Goal: Feedback & Contribution: Submit feedback/report problem

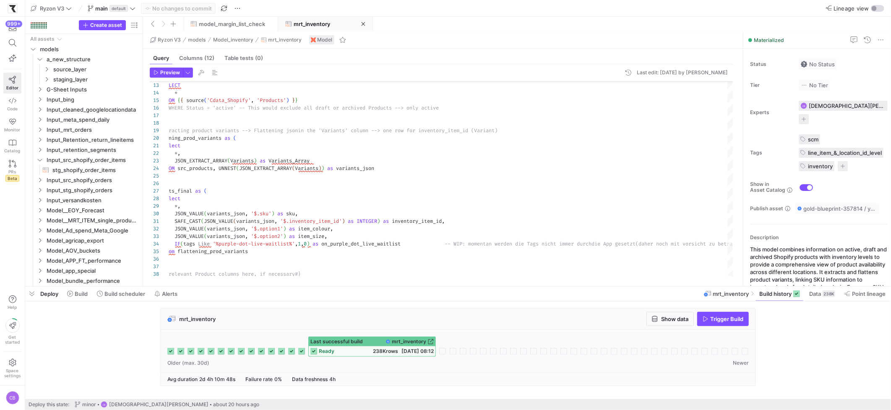
click at [484, 159] on div "SELECT * FROM { { source ( 'Cdata_Shopify' , 'Products' ) } } --WHERE Status = …" at bounding box center [469, 292] width 637 height 616
type textarea "select *, JSON_EXTRACT_ARRAY(Variants) as Variants_Array FROM src_products, UNN…"
click at [484, 159] on div "SELECT * FROM { { source ( 'Cdata_Shopify' , 'Products' ) } } --WHERE Status = …" at bounding box center [469, 292] width 637 height 616
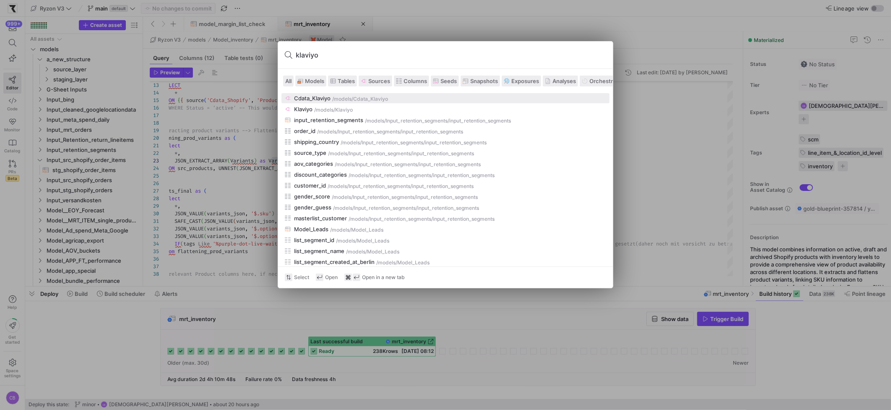
type input "klaviyo"
click at [351, 102] on button "Cdata_Klaviyo /models /Cdata_Klaviyo" at bounding box center [446, 98] width 328 height 10
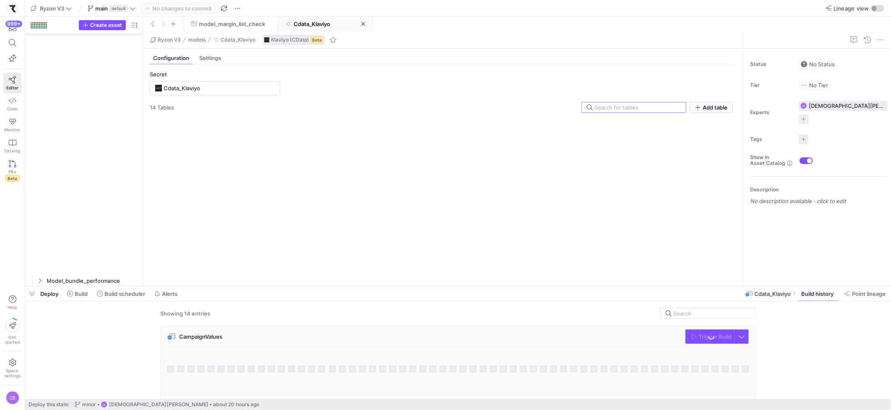
scroll to position [754, 0]
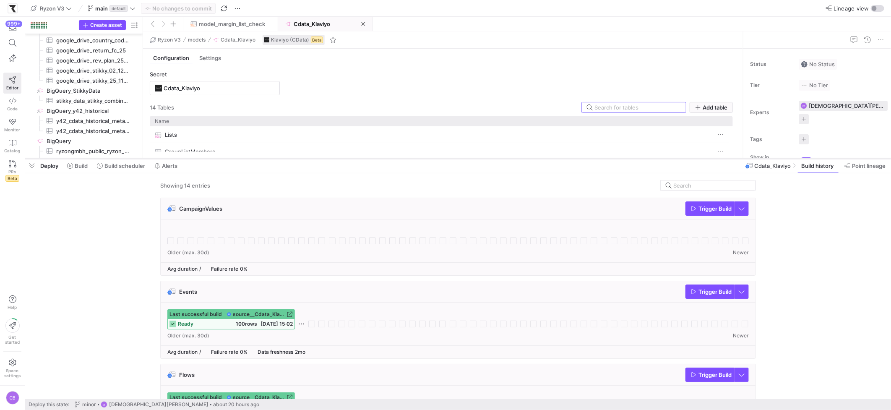
drag, startPoint x: 474, startPoint y: 285, endPoint x: 479, endPoint y: 157, distance: 128.1
click at [479, 157] on div at bounding box center [458, 158] width 866 height 3
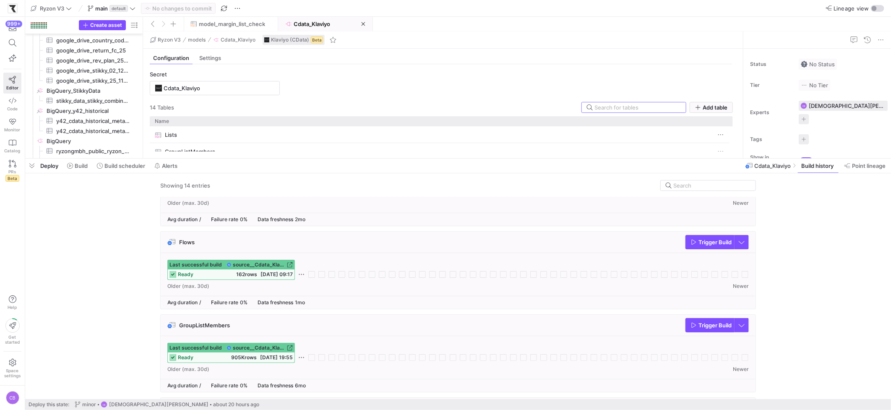
scroll to position [142, 0]
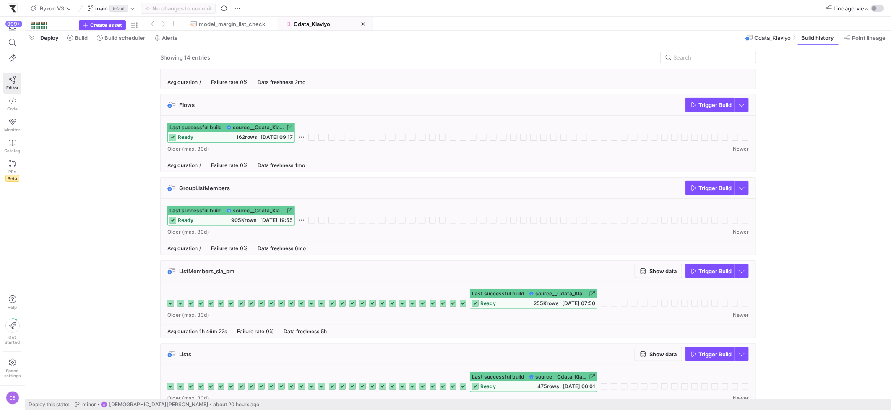
drag, startPoint x: 334, startPoint y: 144, endPoint x: 334, endPoint y: 30, distance: 114.6
click at [334, 30] on div at bounding box center [458, 30] width 866 height 3
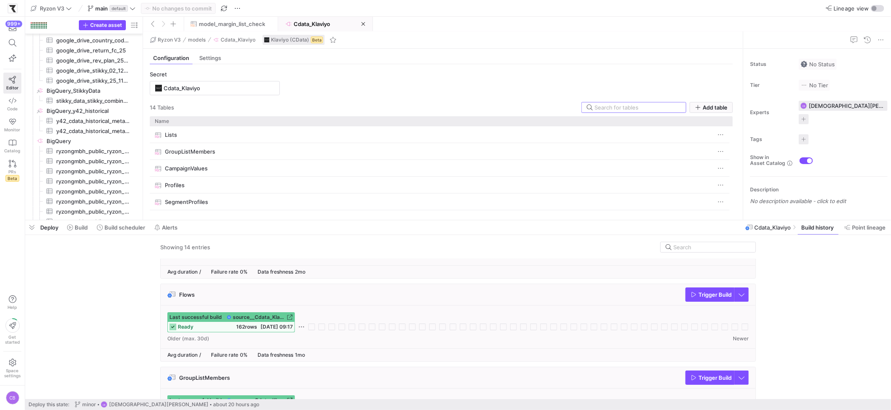
drag, startPoint x: 326, startPoint y: 31, endPoint x: 344, endPoint y: 309, distance: 278.8
click at [351, 222] on div at bounding box center [458, 220] width 866 height 3
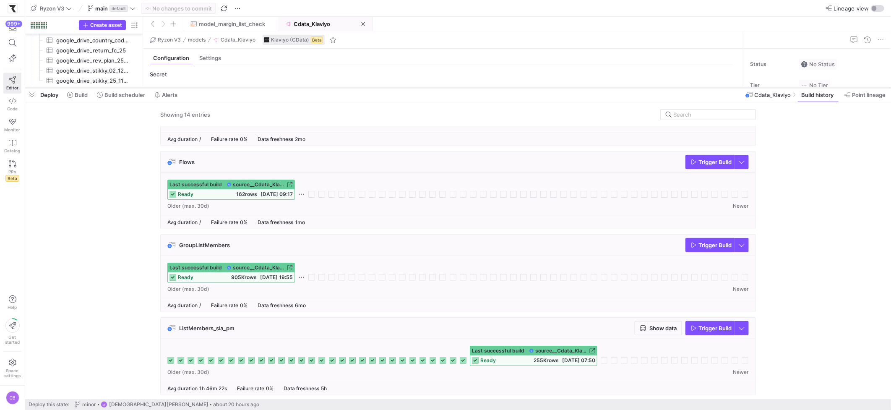
drag, startPoint x: 335, startPoint y: 258, endPoint x: 358, endPoint y: 86, distance: 173.2
click at [358, 86] on div at bounding box center [458, 87] width 866 height 3
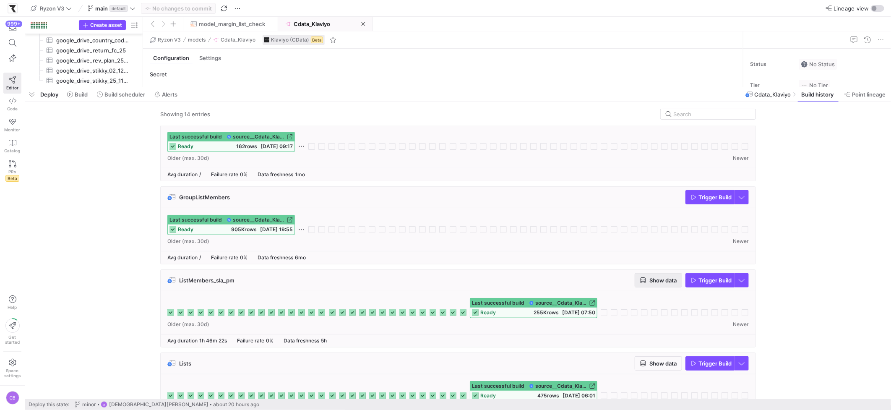
click at [673, 283] on span "Show data" at bounding box center [663, 280] width 27 height 7
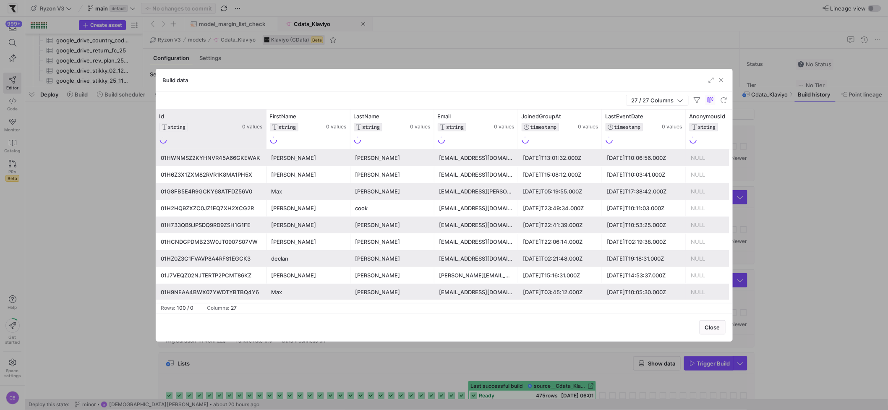
drag, startPoint x: 239, startPoint y: 130, endPoint x: 265, endPoint y: 133, distance: 26.7
click at [265, 133] on div at bounding box center [265, 129] width 3 height 39
drag, startPoint x: 265, startPoint y: 134, endPoint x: 300, endPoint y: 141, distance: 35.5
click at [268, 141] on div at bounding box center [265, 129] width 3 height 39
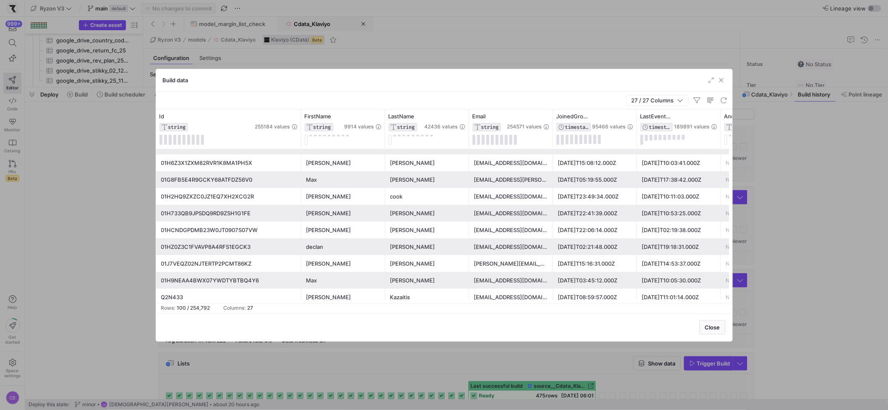
scroll to position [0, 0]
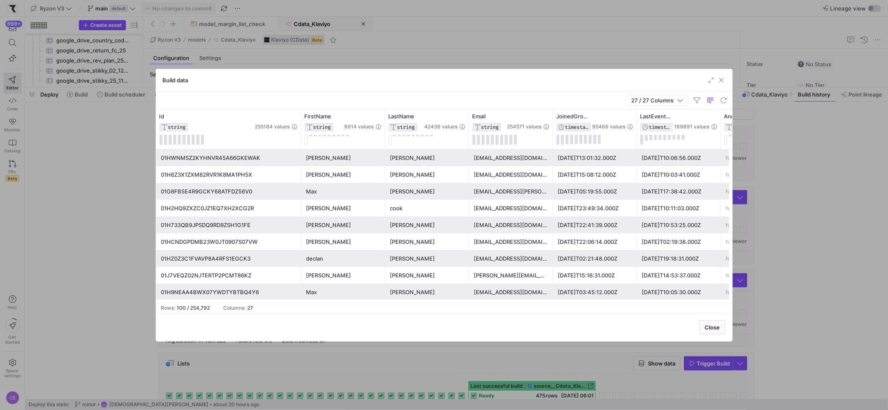
click at [315, 157] on div "[PERSON_NAME]" at bounding box center [343, 158] width 74 height 16
click at [250, 157] on div "01HWNMSZ2KYHNVR45A66GKEWAK" at bounding box center [228, 158] width 135 height 16
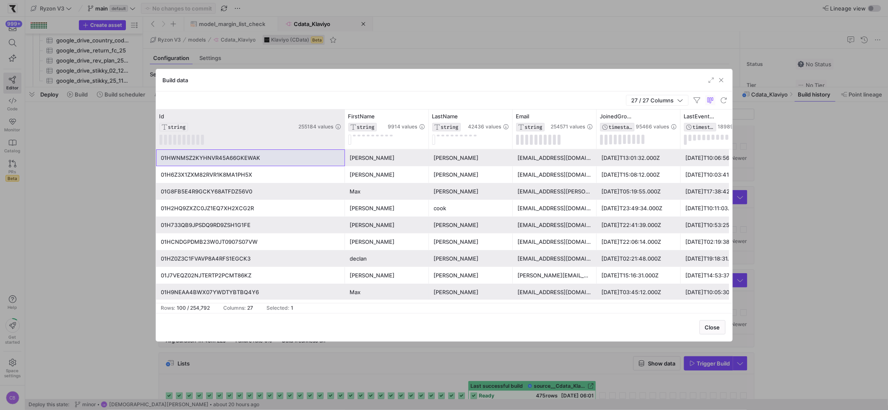
drag, startPoint x: 299, startPoint y: 123, endPoint x: 343, endPoint y: 120, distance: 43.7
click at [343, 120] on div at bounding box center [344, 129] width 3 height 39
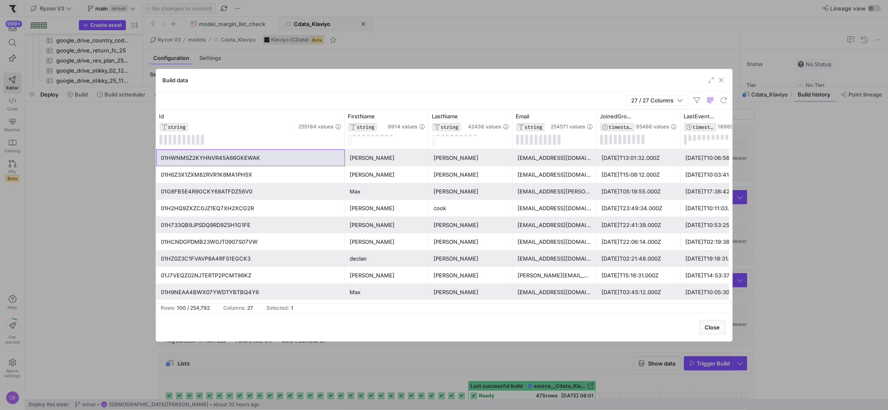
scroll to position [0, 110]
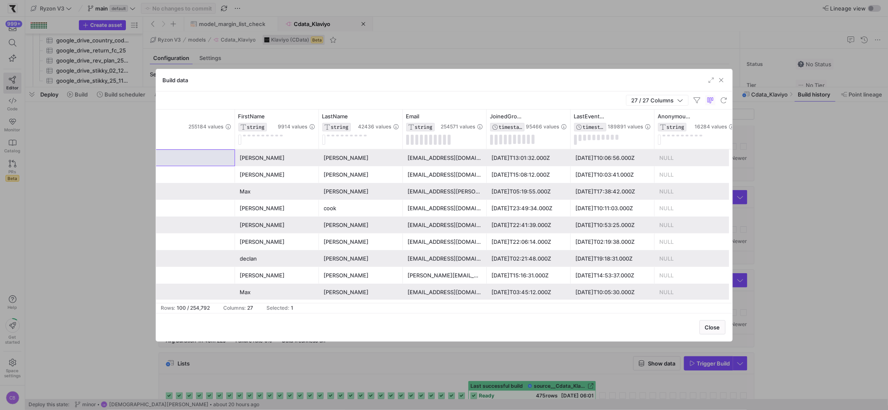
click at [447, 157] on div "[EMAIL_ADDRESS][DOMAIN_NAME]" at bounding box center [445, 158] width 74 height 16
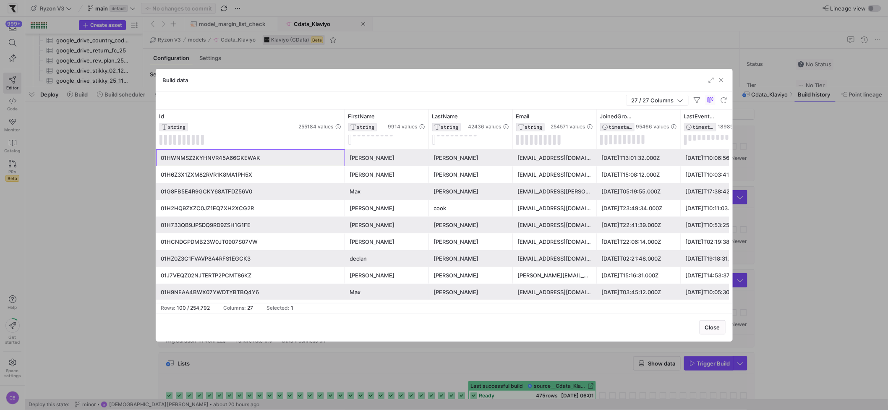
click at [323, 161] on div "01HWNMSZ2KYHNVR45A66GKEWAK" at bounding box center [250, 158] width 179 height 16
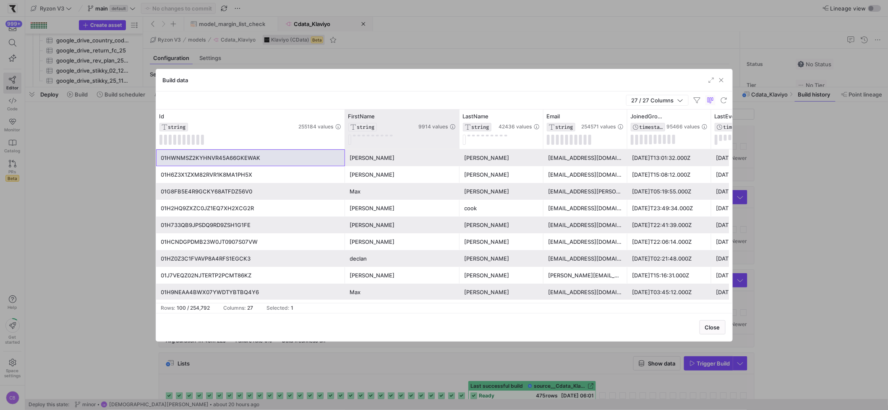
drag, startPoint x: 428, startPoint y: 138, endPoint x: 457, endPoint y: 136, distance: 29.0
click at [457, 136] on div at bounding box center [458, 129] width 3 height 39
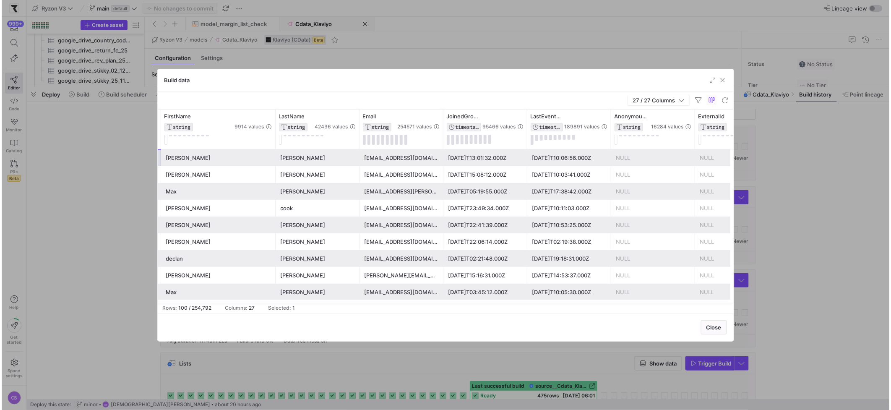
scroll to position [0, 204]
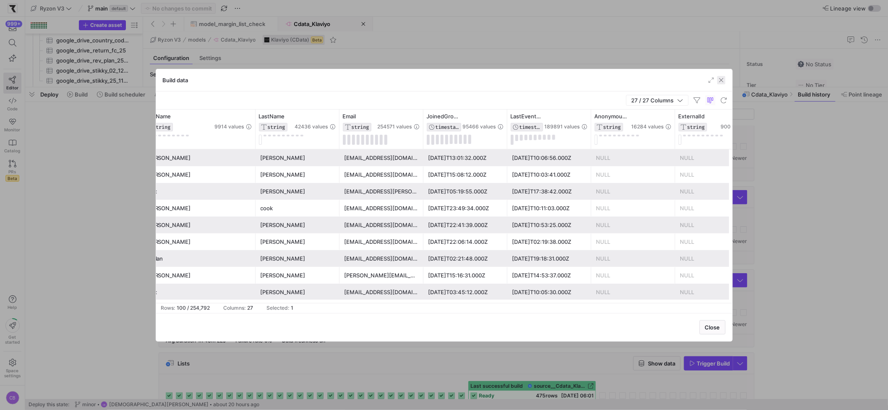
click at [722, 77] on span "button" at bounding box center [721, 80] width 8 height 8
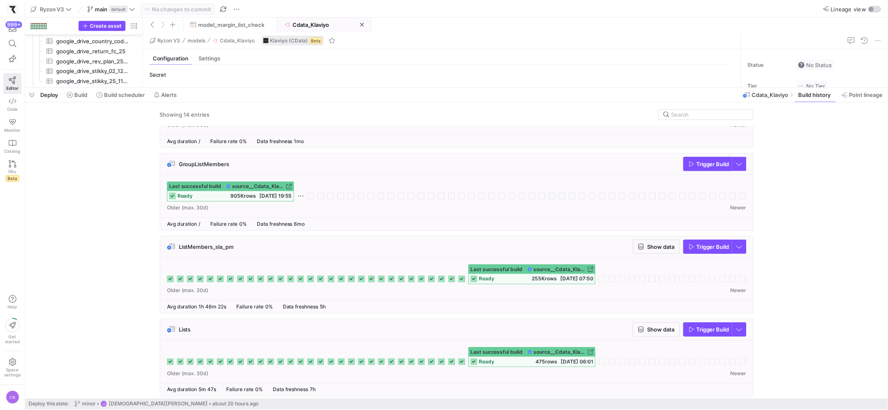
scroll to position [269, 0]
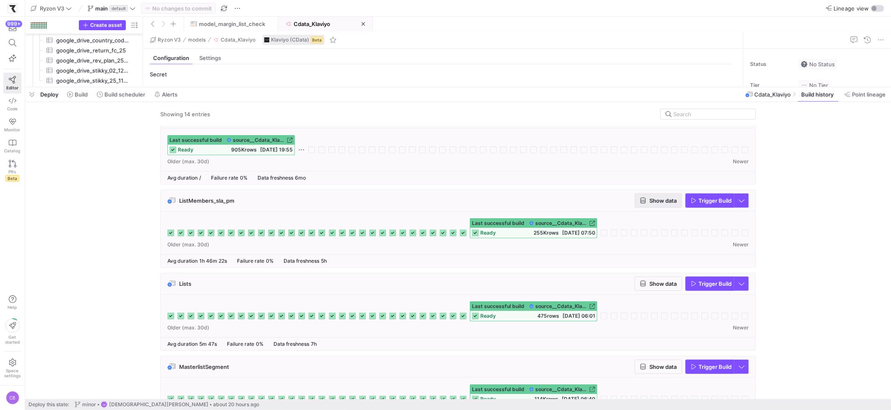
click at [661, 204] on span "Show data" at bounding box center [663, 200] width 27 height 7
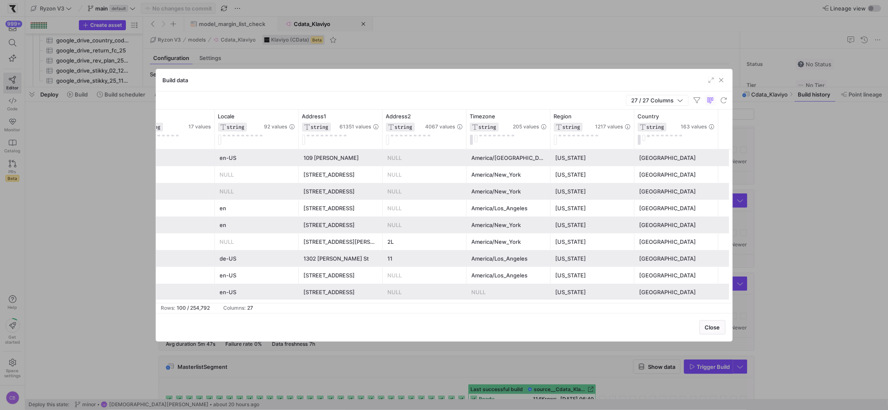
scroll to position [0, 691]
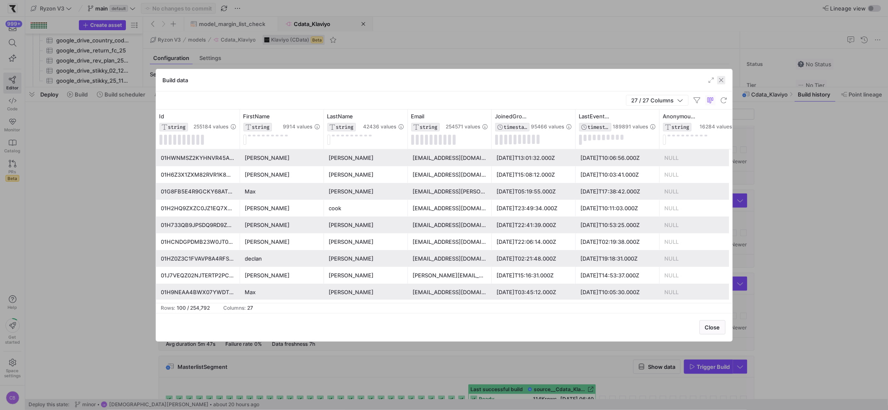
click at [724, 80] on span "button" at bounding box center [721, 80] width 8 height 8
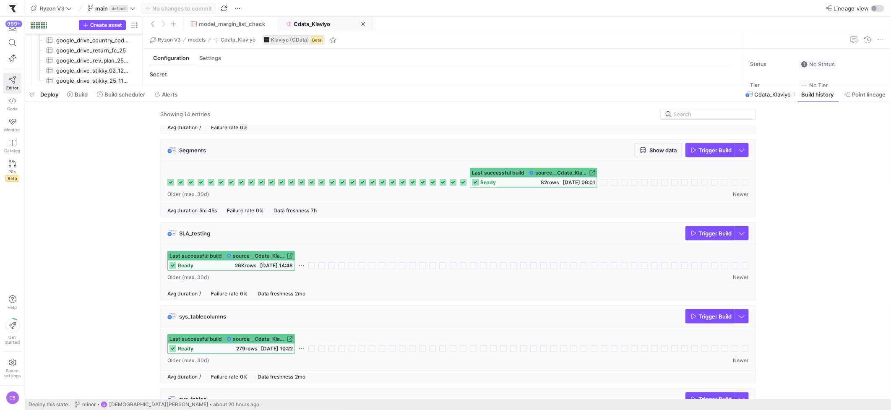
click at [300, 237] on div "SLA_testing Trigger Build" at bounding box center [458, 233] width 595 height 21
click at [237, 237] on div "SLA_testing Trigger Build" at bounding box center [458, 233] width 595 height 21
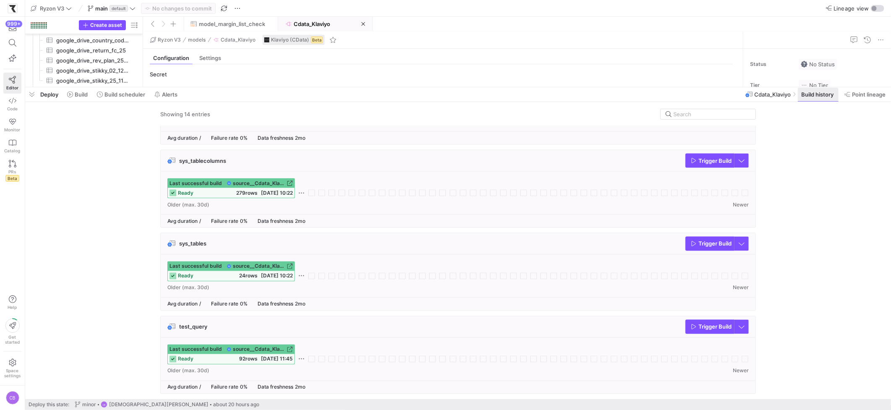
click at [824, 90] on span at bounding box center [818, 94] width 41 height 13
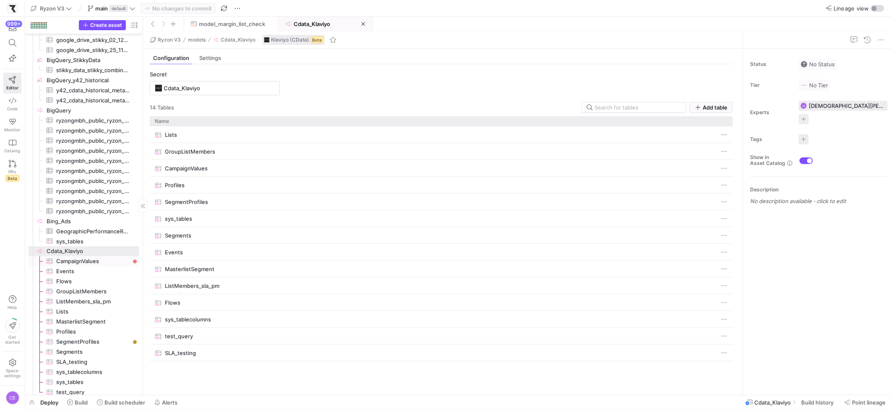
click at [91, 265] on span "CampaignValues​​​​​​​​​" at bounding box center [92, 262] width 73 height 10
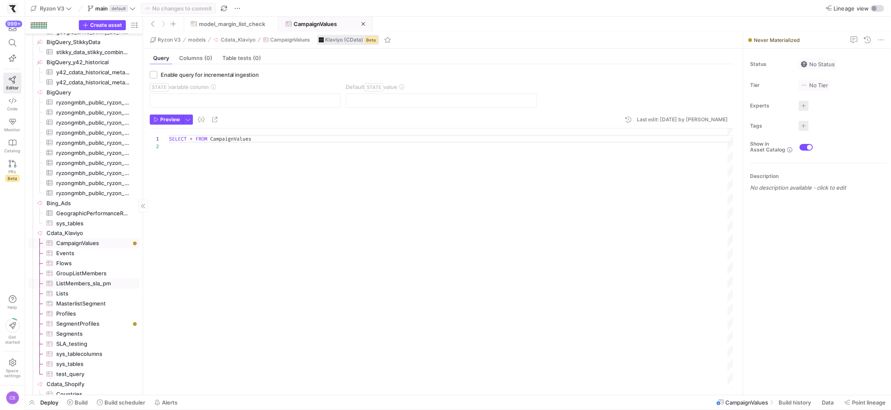
click at [92, 282] on span "ListMembers_sla_pm​​​​​​​​​" at bounding box center [92, 284] width 73 height 10
type textarea "SELECT * FROM GroupListMembers WHERE ListId IN ( Select Id from Lists WHERE (CH…"
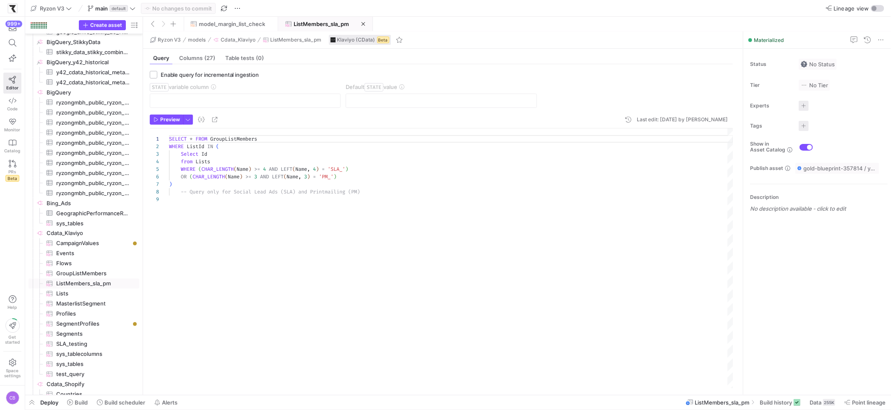
click at [381, 195] on div "SELECT * FROM GroupListMembers WHERE ListId IN ( Select Id from Lists WHERE ( C…" at bounding box center [451, 258] width 564 height 260
click at [760, 399] on span "Build history" at bounding box center [776, 402] width 32 height 7
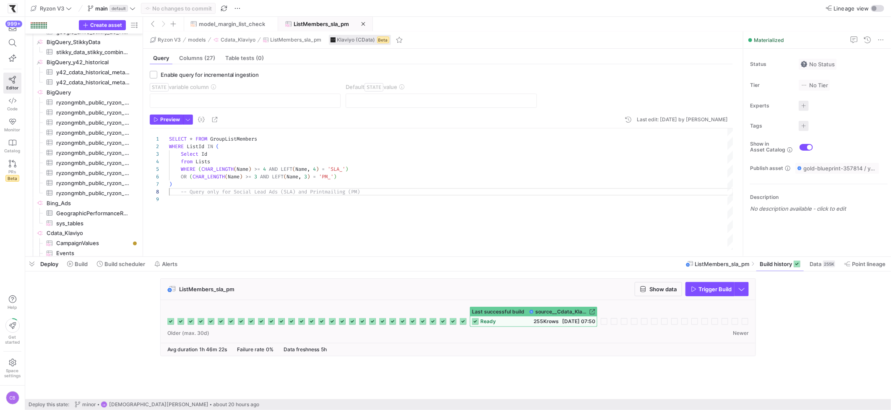
click at [652, 297] on div "ListMembers_sla_pm Show data Trigger Build" at bounding box center [458, 289] width 595 height 21
click at [651, 290] on span "Show data" at bounding box center [663, 289] width 27 height 7
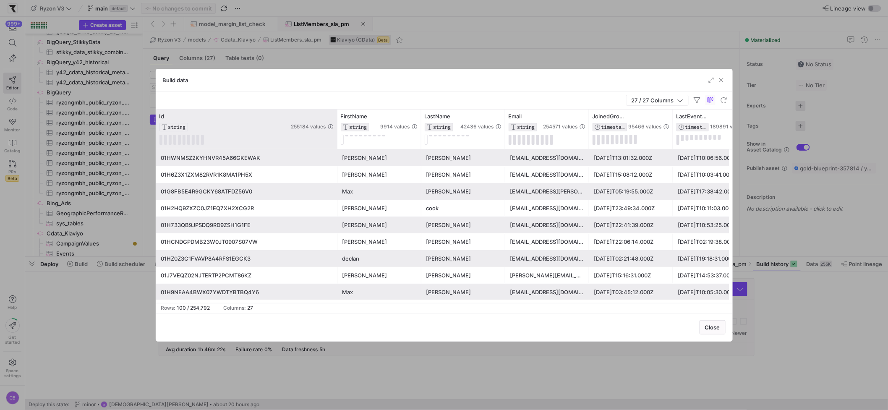
drag, startPoint x: 238, startPoint y: 128, endPoint x: 336, endPoint y: 129, distance: 97.4
click at [336, 129] on div at bounding box center [336, 129] width 3 height 39
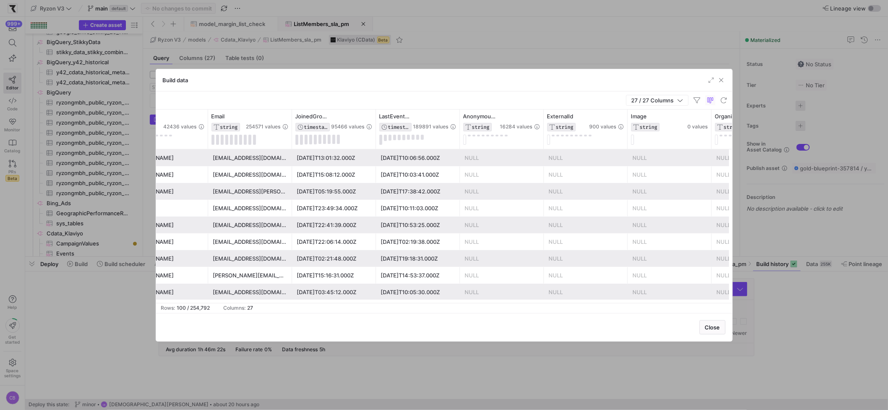
scroll to position [0, 308]
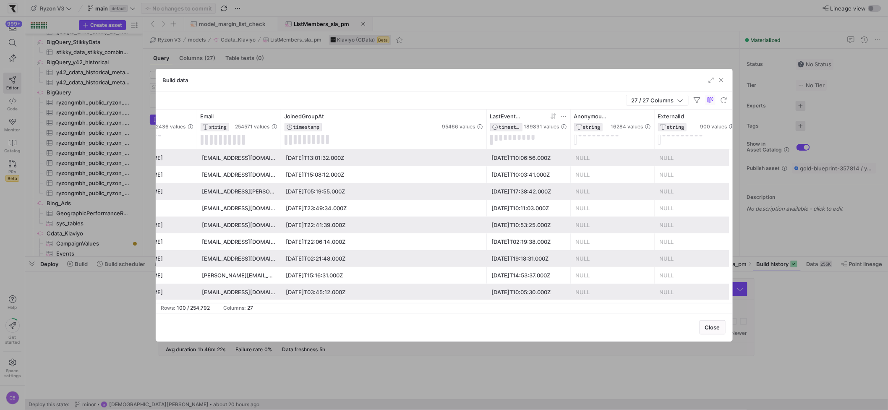
drag, startPoint x: 363, startPoint y: 117, endPoint x: 491, endPoint y: 123, distance: 128.1
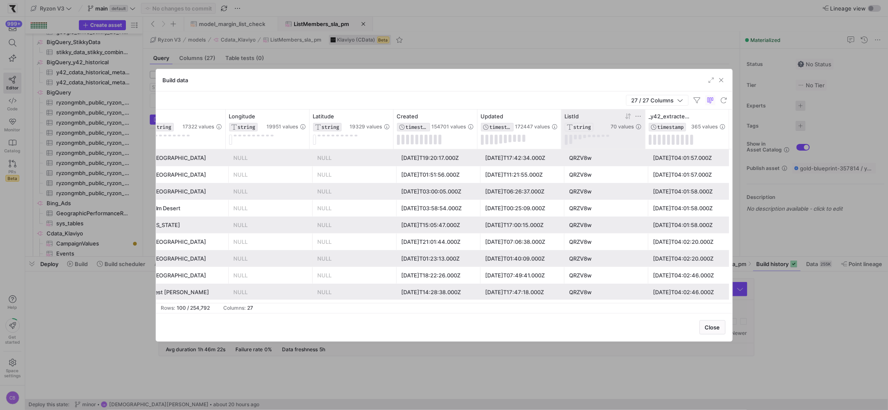
click at [637, 115] on icon at bounding box center [638, 116] width 7 height 7
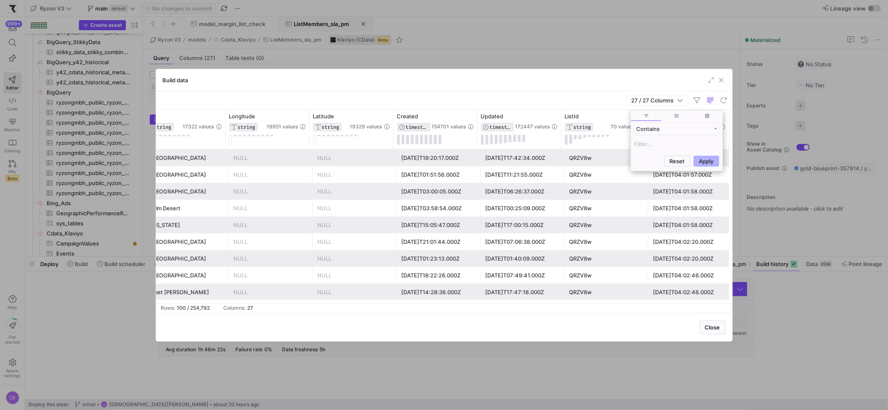
click at [640, 146] on input "Filter Value" at bounding box center [676, 144] width 85 height 10
type input "YxGjPZ"
click at [694, 196] on button "Apply" at bounding box center [707, 201] width 26 height 11
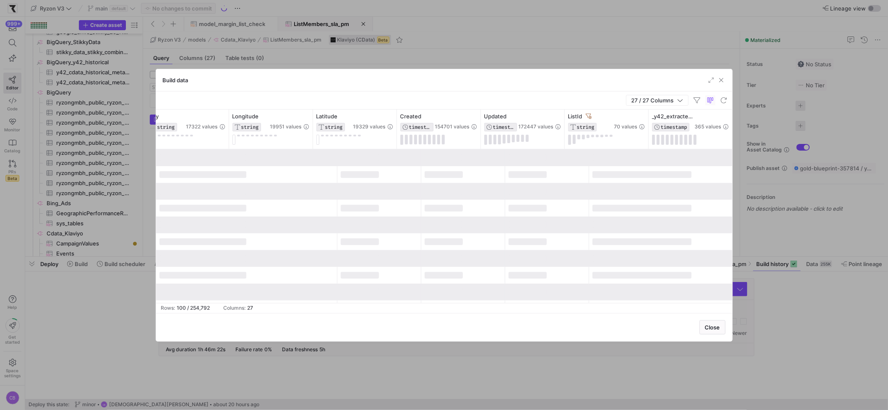
click at [569, 77] on div "Build data" at bounding box center [444, 80] width 576 height 22
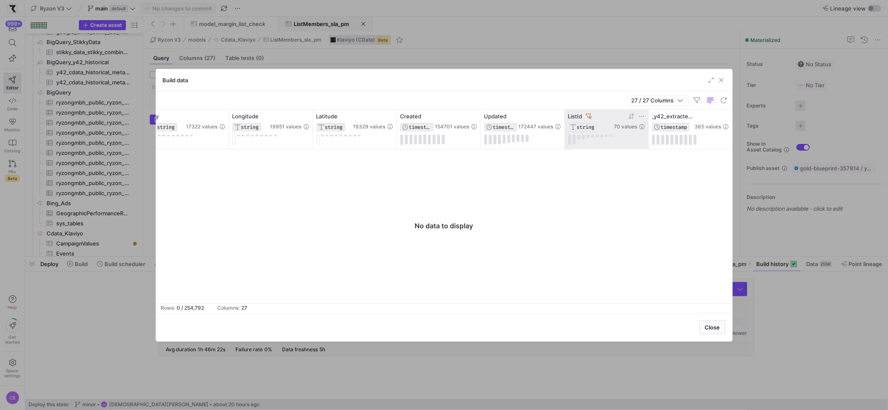
click at [591, 114] on icon at bounding box center [589, 116] width 6 height 6
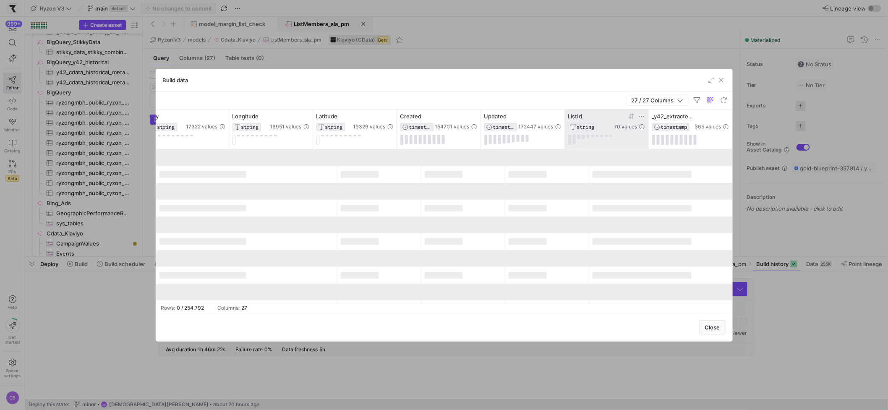
click at [642, 116] on icon at bounding box center [641, 116] width 7 height 7
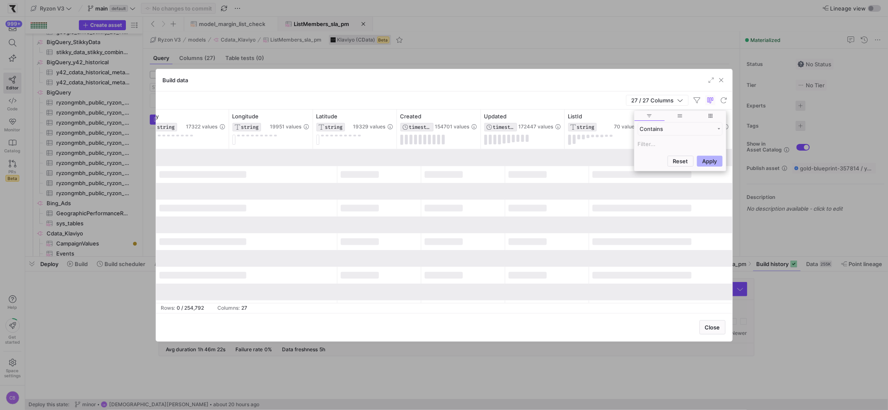
click at [649, 142] on input "Filter Value" at bounding box center [680, 144] width 85 height 10
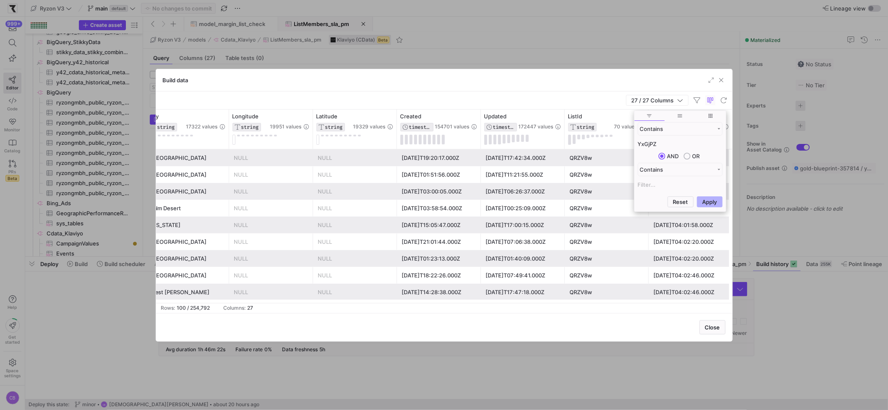
click at [651, 145] on input "YxGjPZ" at bounding box center [680, 144] width 85 height 10
type input "YxGJPZ"
click at [697, 196] on button "Apply" at bounding box center [710, 201] width 26 height 11
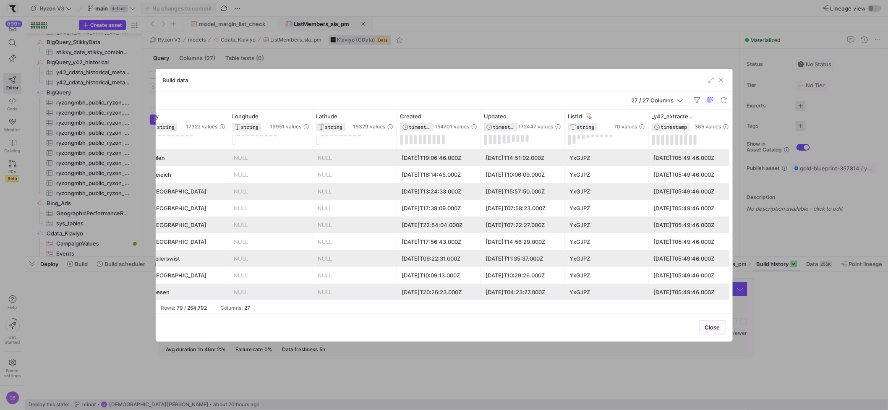
click at [592, 88] on div "Build data" at bounding box center [444, 80] width 576 height 22
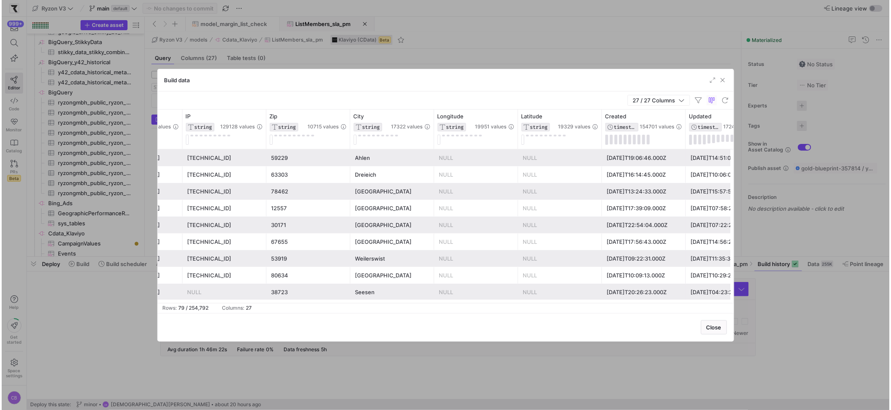
scroll to position [0, 1912]
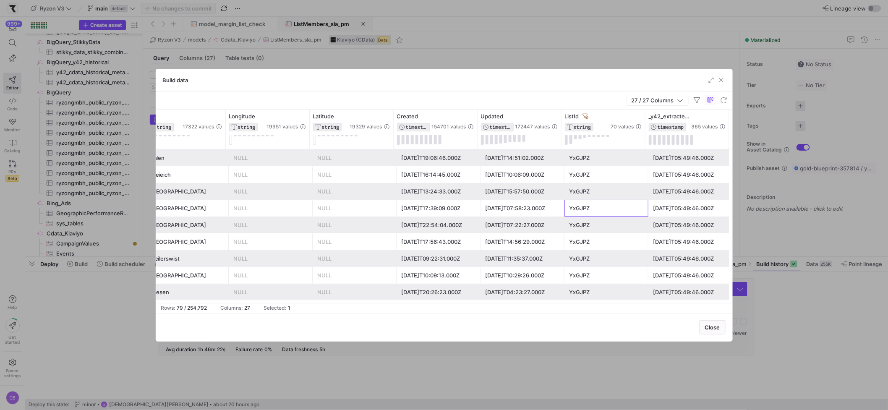
click at [600, 211] on div "YxGJPZ" at bounding box center [606, 208] width 74 height 16
drag, startPoint x: 719, startPoint y: 81, endPoint x: 695, endPoint y: 98, distance: 29.0
click at [719, 81] on span "button" at bounding box center [721, 80] width 8 height 8
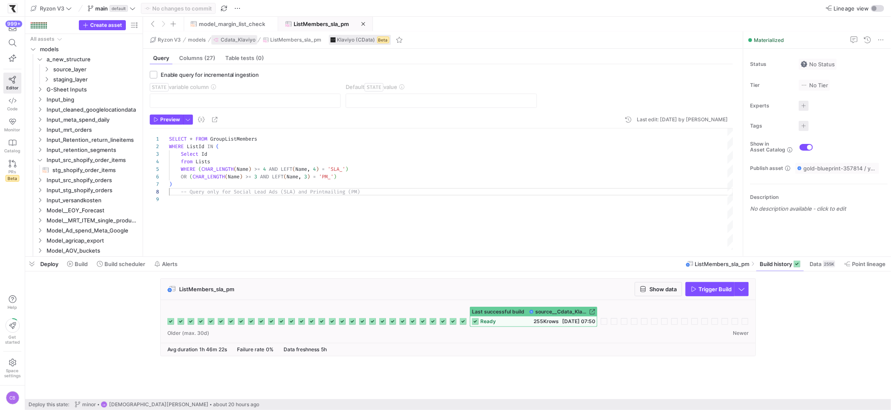
click at [243, 41] on span "Cdata_Klaviyo" at bounding box center [238, 40] width 35 height 6
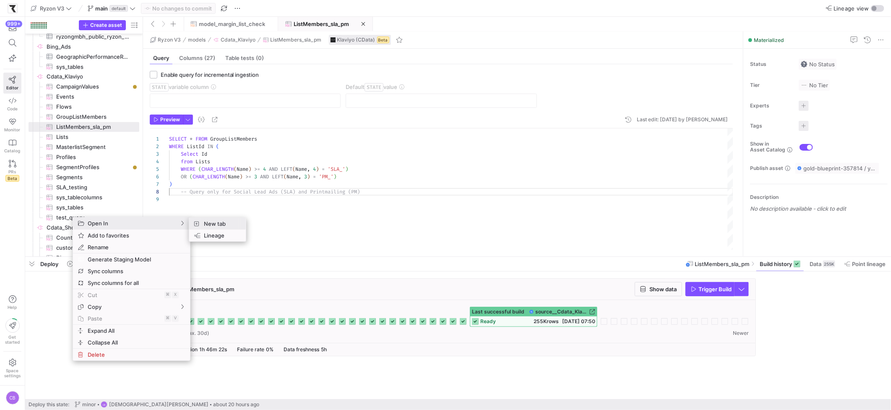
click at [202, 223] on span "New tab" at bounding box center [220, 224] width 39 height 12
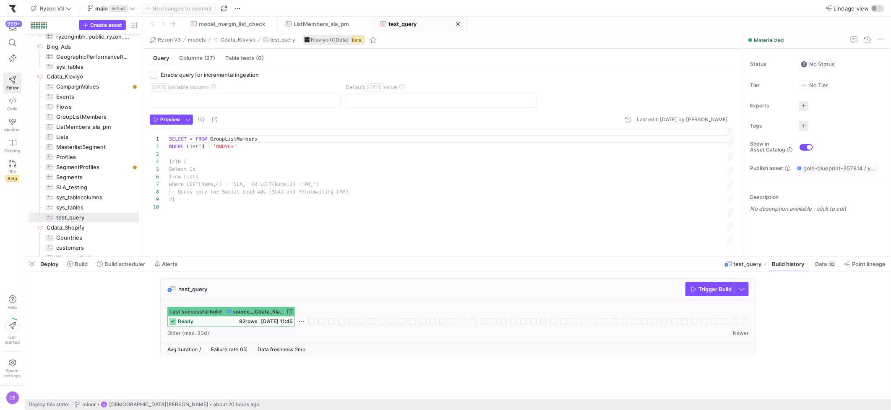
click at [234, 147] on div "SELECT * FROM GroupListMembers WHERE ListId = 'WMDY6x' {#IN ( Select Id from Li…" at bounding box center [451, 188] width 564 height 121
click at [235, 147] on div "SELECT * FROM GroupListMembers WHERE ListId = 'WMDY6x' {#IN ( Select Id from Li…" at bounding box center [451, 188] width 564 height 121
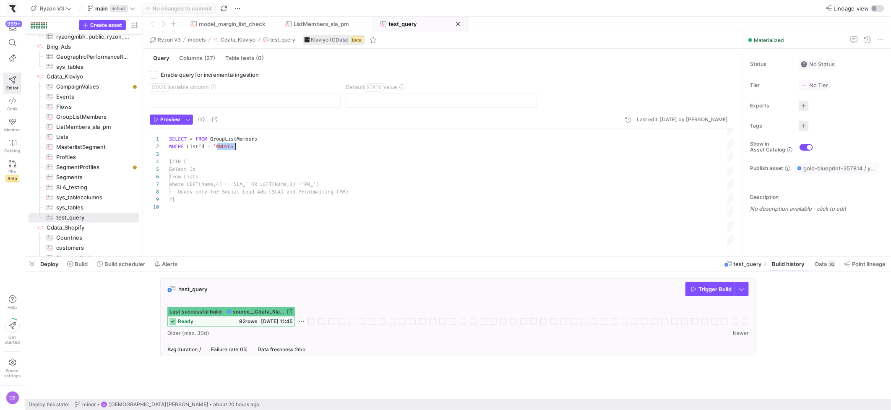
click at [235, 147] on div "SELECT * FROM GroupListMembers WHERE ListId = 'WMDY6x' {#IN ( Select Id from Li…" at bounding box center [451, 188] width 564 height 121
click at [231, 146] on div "SELECT * FROM GroupListMembers WHERE ListId = 'WMDY6x' {#IN ( Select Id from Li…" at bounding box center [451, 188] width 564 height 121
click at [229, 146] on div "SELECT * FROM GroupListMembers WHERE ListId = 'WMDY6x' {#IN ( Select Id from Li…" at bounding box center [451, 188] width 564 height 121
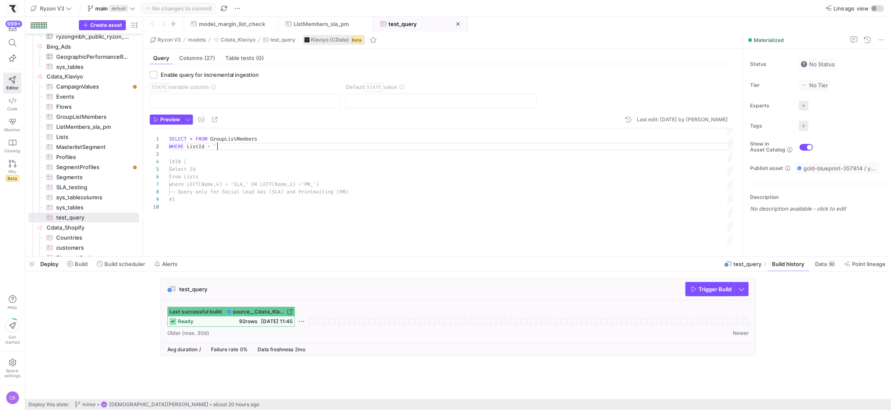
type textarea "SELECT * FROM GroupListMembers WHERE ListId = 'YxGJPZ' {#IN ( Select Id from Li…"
click at [180, 117] on span "button" at bounding box center [166, 119] width 32 height 9
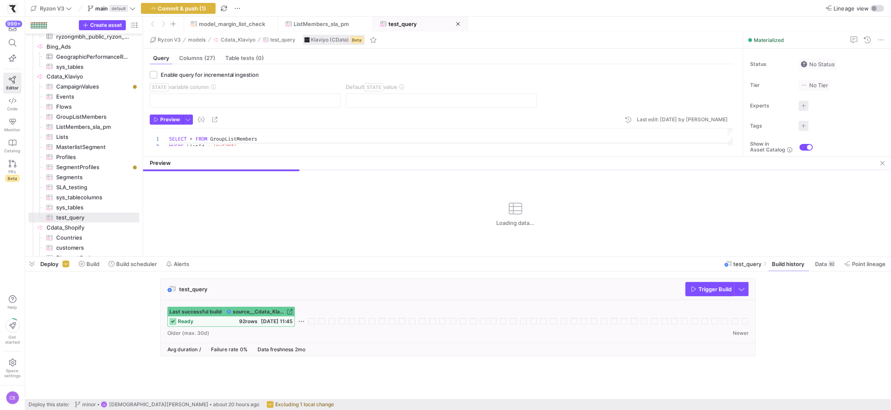
drag, startPoint x: 193, startPoint y: 109, endPoint x: 210, endPoint y: 157, distance: 51.0
click at [211, 157] on div at bounding box center [517, 157] width 748 height 0
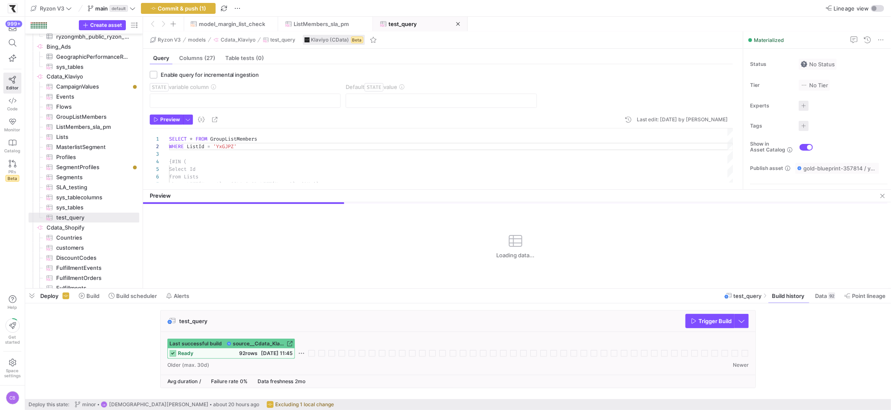
click at [266, 290] on div at bounding box center [458, 288] width 866 height 3
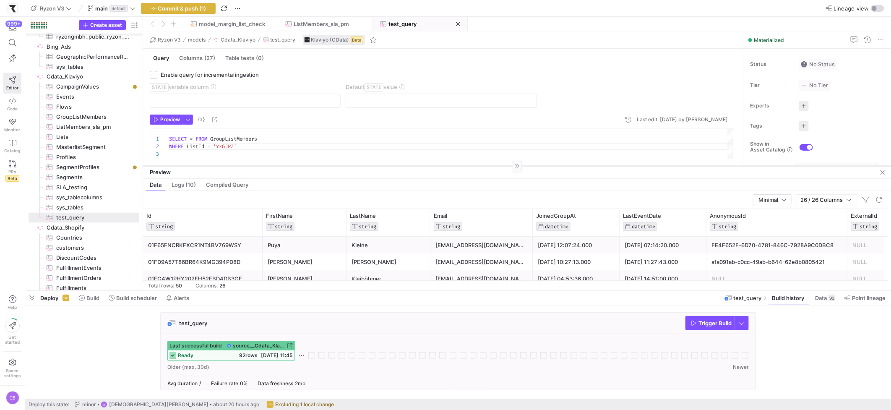
drag, startPoint x: 244, startPoint y: 191, endPoint x: 252, endPoint y: 166, distance: 26.7
click at [252, 166] on div at bounding box center [517, 166] width 748 height 0
click at [189, 117] on span "button" at bounding box center [187, 119] width 9 height 9
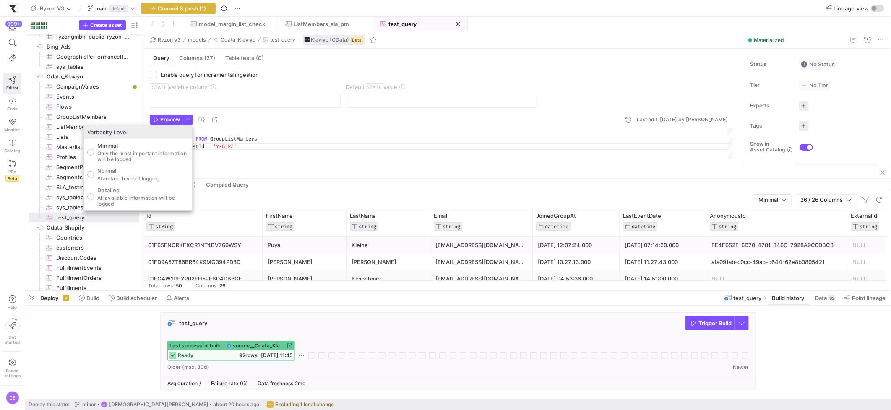
click at [132, 199] on p "All available information will be logged" at bounding box center [142, 201] width 91 height 12
click at [94, 199] on input "Detailed All available information will be logged" at bounding box center [90, 196] width 7 height 7
radio input "true"
click at [155, 123] on div at bounding box center [445, 205] width 891 height 410
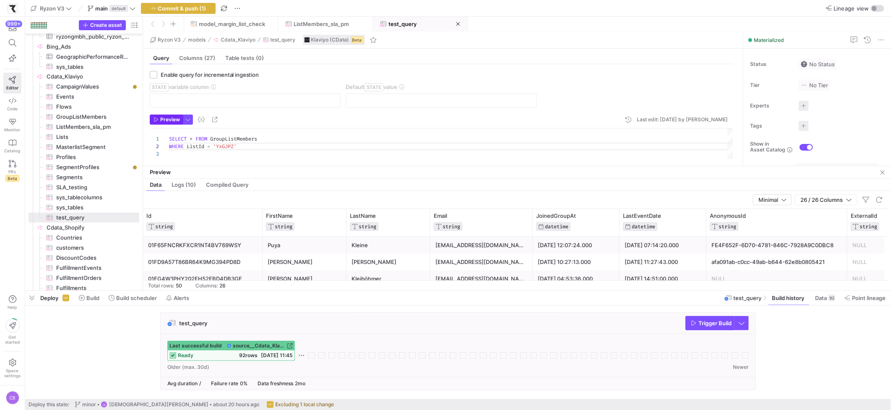
click at [155, 122] on icon "button" at bounding box center [156, 119] width 5 height 5
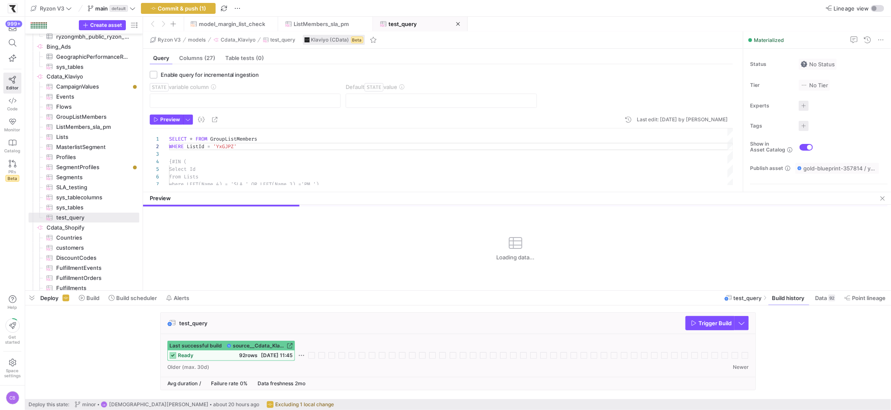
drag, startPoint x: 343, startPoint y: 167, endPoint x: 354, endPoint y: 193, distance: 28.1
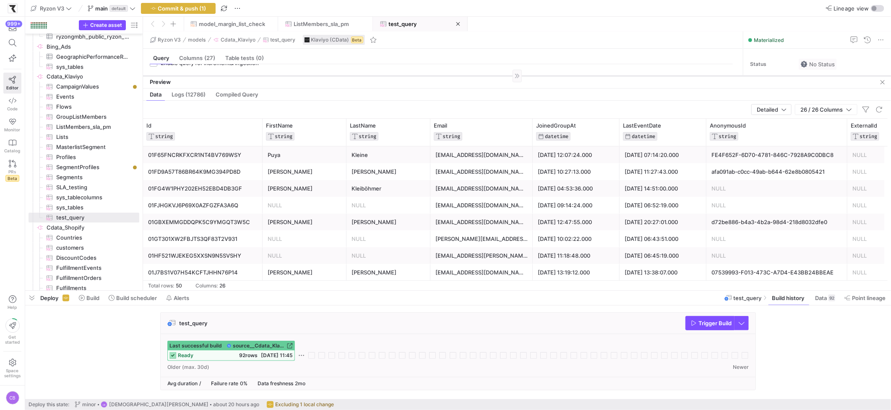
drag, startPoint x: 324, startPoint y: 192, endPoint x: 344, endPoint y: 76, distance: 118.0
click at [344, 76] on div at bounding box center [517, 76] width 748 height 0
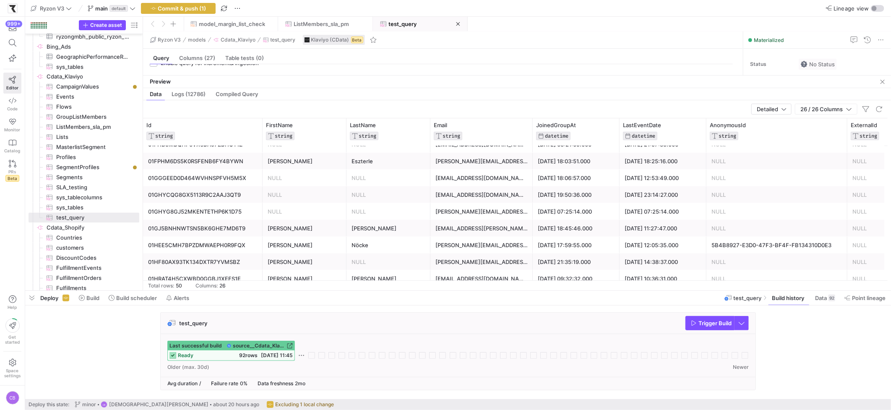
click at [287, 99] on div "Data Logs (12786) Compiled Query" at bounding box center [517, 94] width 748 height 12
click at [287, 87] on div "Preview" at bounding box center [517, 82] width 748 height 13
click at [191, 9] on span "Commit & push (1)" at bounding box center [182, 8] width 48 height 7
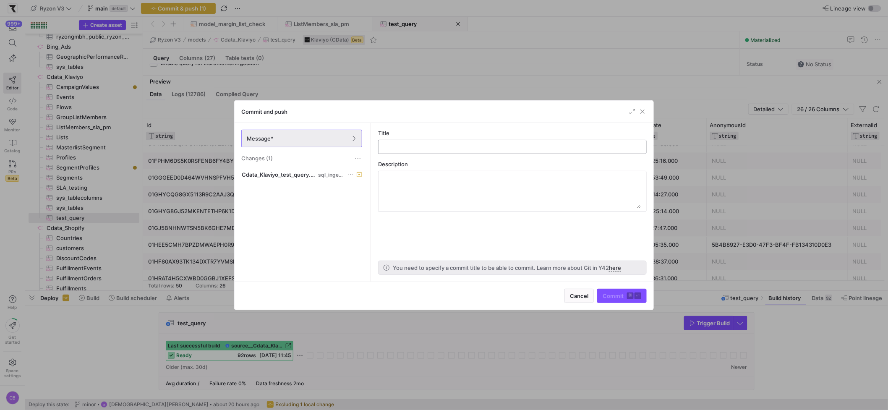
click at [386, 144] on input "text" at bounding box center [512, 147] width 254 height 7
type input "Klavio lists testinf"
click at [604, 291] on span "submit" at bounding box center [622, 295] width 49 height 13
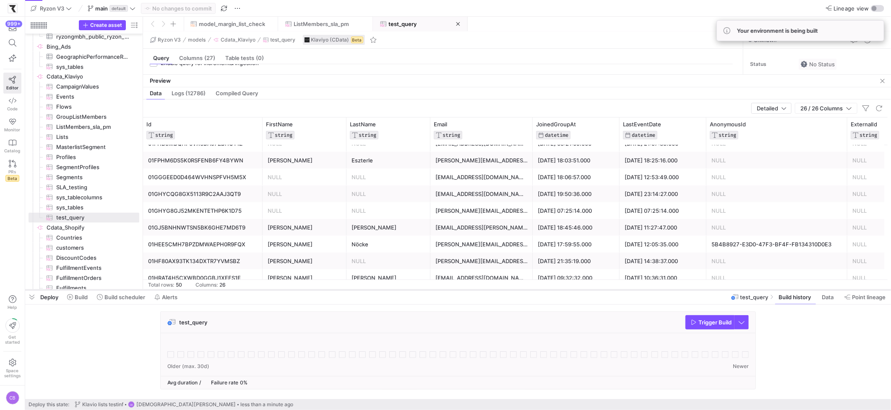
click at [264, 291] on div at bounding box center [458, 289] width 866 height 3
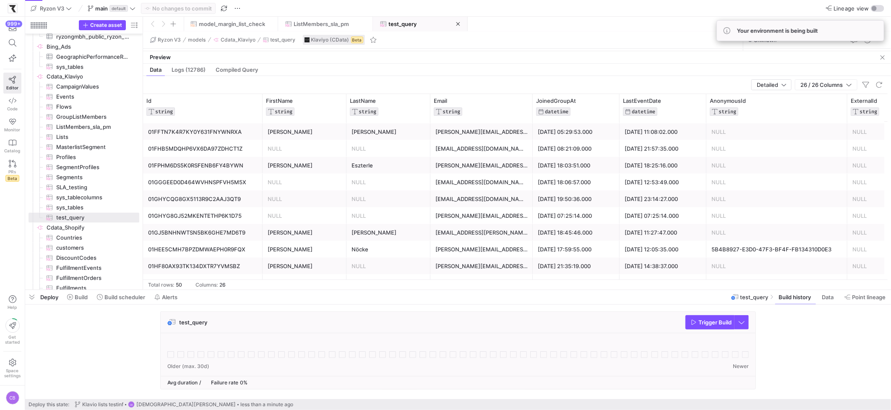
scroll to position [698, 0]
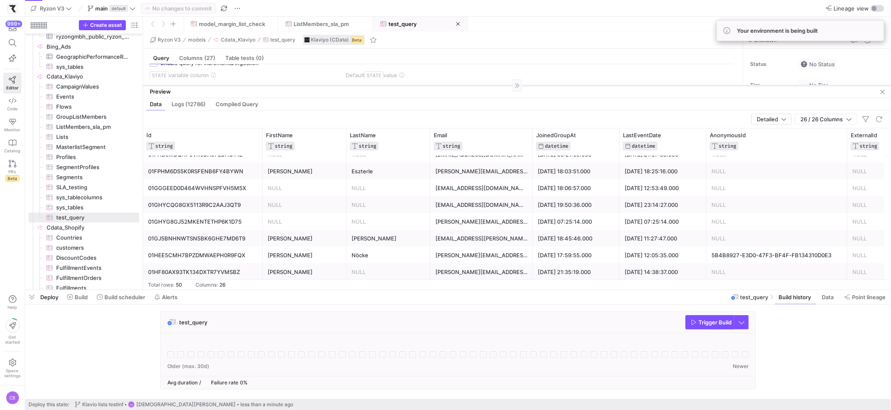
drag, startPoint x: 275, startPoint y: 74, endPoint x: 314, endPoint y: 85, distance: 40.5
click at [314, 85] on div at bounding box center [517, 85] width 748 height 0
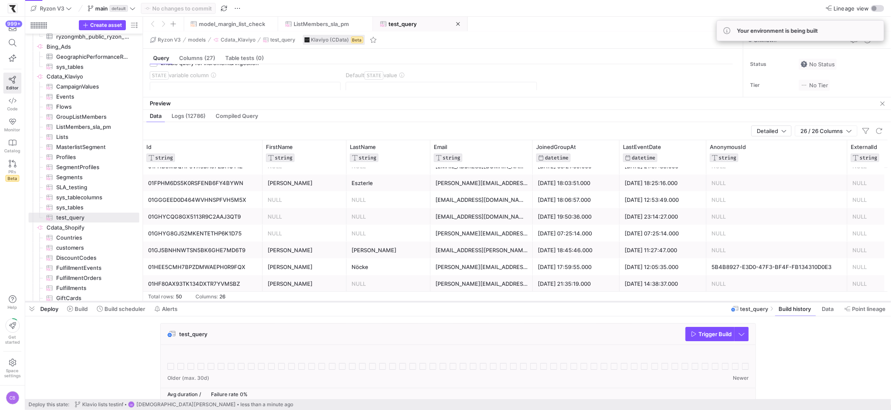
drag, startPoint x: 341, startPoint y: 290, endPoint x: 341, endPoint y: 302, distance: 11.8
click at [341, 302] on div at bounding box center [458, 301] width 866 height 3
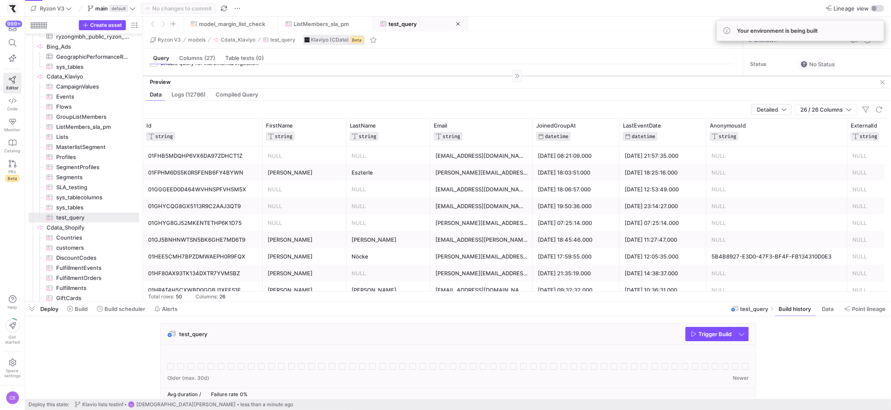
drag, startPoint x: 306, startPoint y: 98, endPoint x: 311, endPoint y: 76, distance: 21.9
click at [311, 76] on div at bounding box center [517, 76] width 748 height 0
click at [451, 241] on div "uwe.moeller@wesho.de" at bounding box center [482, 240] width 92 height 16
click at [312, 26] on span "ListMembers_sla_pm" at bounding box center [321, 24] width 55 height 7
type textarea "SELECT * FROM GroupListMembers WHERE ListId IN ( Select Id from Lists WHERE (CH…"
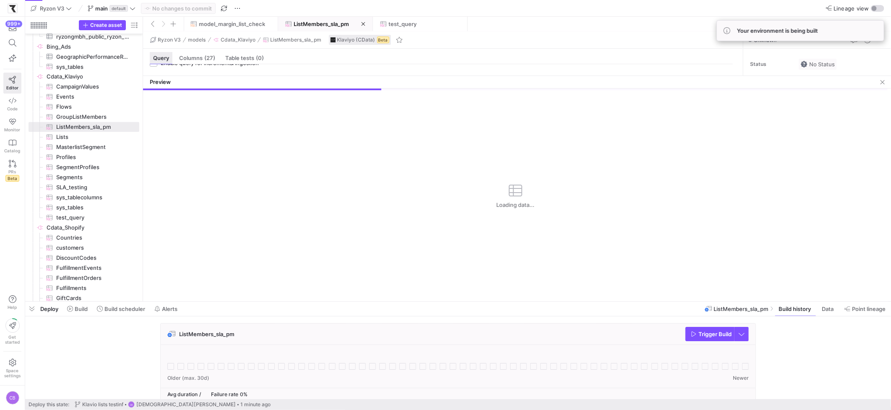
click at [152, 59] on div "Query" at bounding box center [161, 58] width 23 height 12
click at [823, 310] on span "Data" at bounding box center [828, 308] width 12 height 7
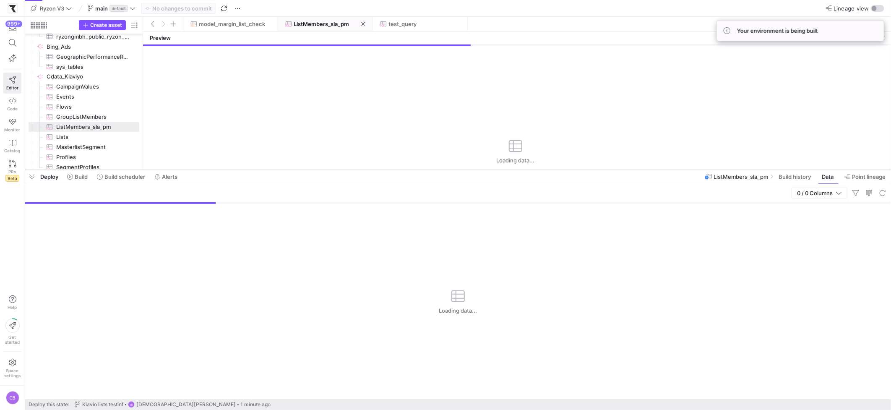
drag, startPoint x: 750, startPoint y: 301, endPoint x: 741, endPoint y: 169, distance: 132.5
click at [741, 169] on div at bounding box center [458, 169] width 866 height 3
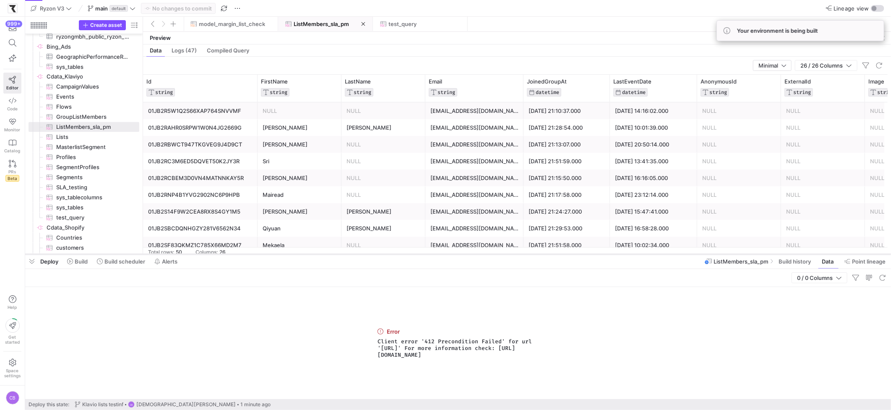
drag, startPoint x: 283, startPoint y: 170, endPoint x: 271, endPoint y: 254, distance: 85.7
click at [271, 254] on div at bounding box center [458, 254] width 866 height 3
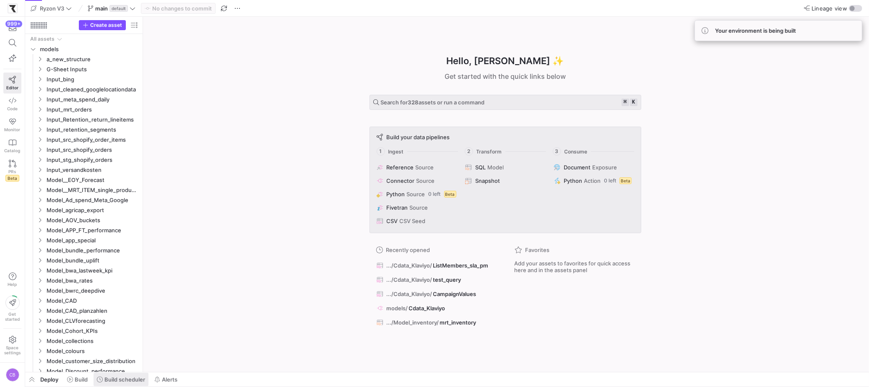
click at [125, 357] on span "Build scheduler" at bounding box center [124, 379] width 41 height 7
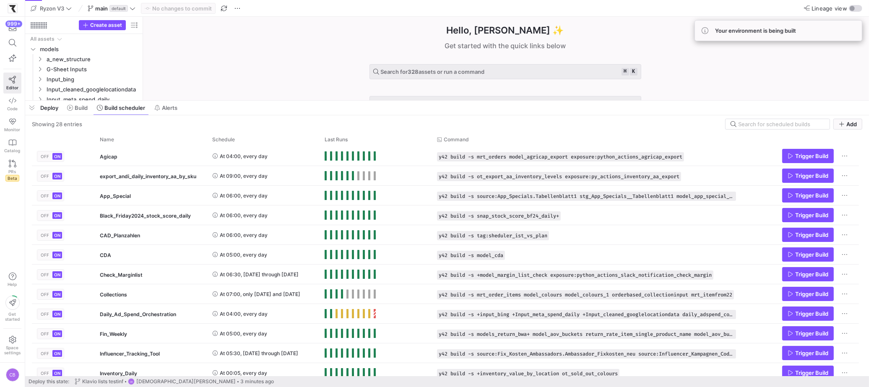
drag, startPoint x: 282, startPoint y: 235, endPoint x: 304, endPoint y: 131, distance: 106.8
click at [295, 102] on div at bounding box center [447, 100] width 844 height 3
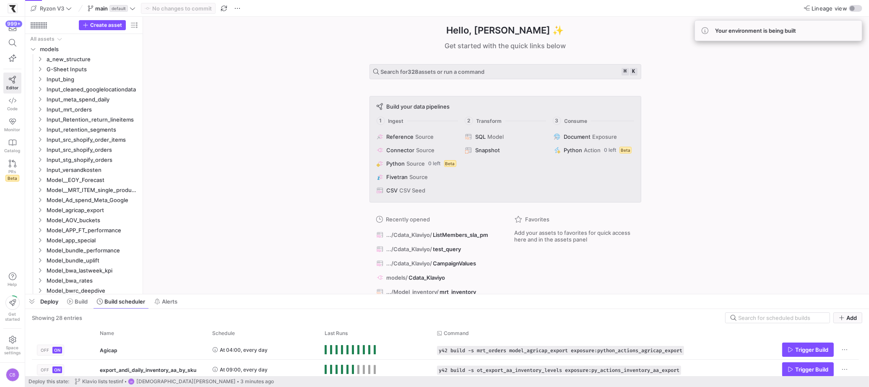
drag, startPoint x: 792, startPoint y: 102, endPoint x: 817, endPoint y: 295, distance: 195.0
click at [601, 296] on div at bounding box center [447, 294] width 844 height 3
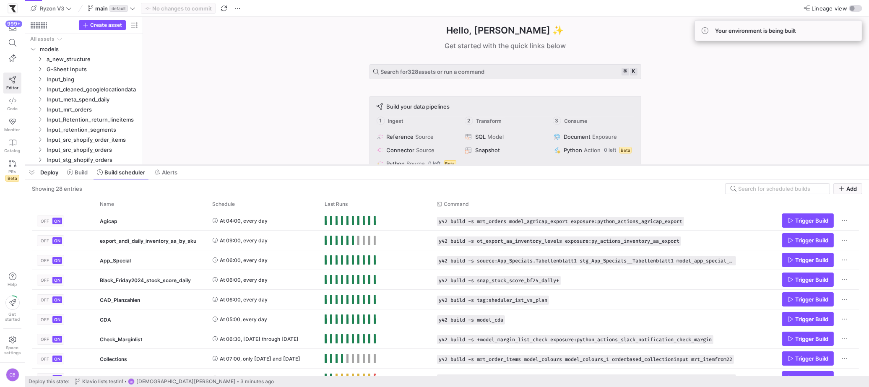
drag, startPoint x: 654, startPoint y: 301, endPoint x: 665, endPoint y: 165, distance: 136.0
click at [601, 165] on div at bounding box center [447, 165] width 844 height 3
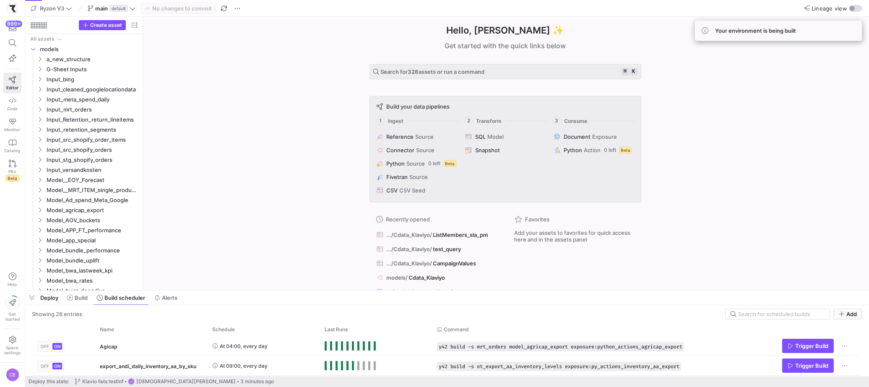
click at [347, 290] on div at bounding box center [447, 290] width 844 height 3
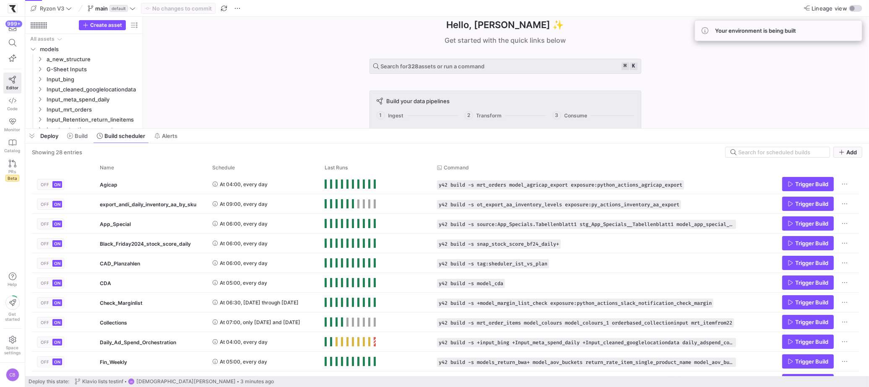
drag, startPoint x: 287, startPoint y: 289, endPoint x: 274, endPoint y: 127, distance: 162.5
click at [274, 127] on div at bounding box center [447, 128] width 844 height 3
click at [188, 123] on div "Hello, Christian ✨ Get started with the quick links below Search for 328 assets…" at bounding box center [505, 67] width 718 height 112
click at [170, 102] on div "Hello, Christian ✨ Get started with the quick links below Search for 328 assets…" at bounding box center [505, 67] width 718 height 112
drag, startPoint x: 214, startPoint y: 128, endPoint x: 261, endPoint y: 128, distance: 47.0
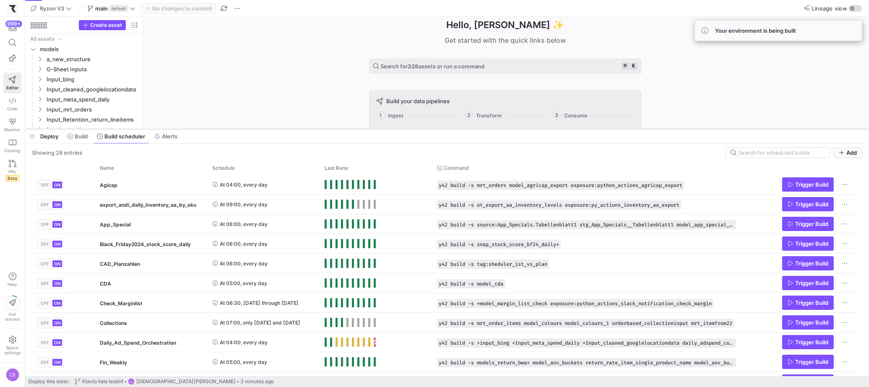
click at [261, 128] on div at bounding box center [447, 129] width 844 height 3
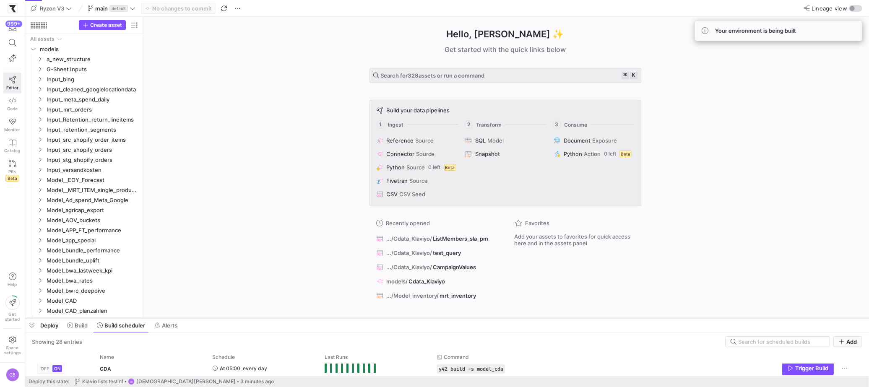
scroll to position [0, 0]
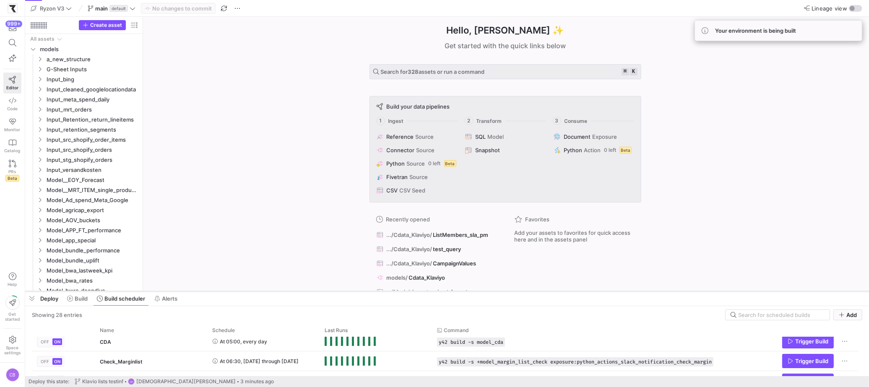
drag, startPoint x: 337, startPoint y: 129, endPoint x: 350, endPoint y: 292, distance: 162.9
click at [350, 292] on div at bounding box center [447, 291] width 844 height 3
click at [41, 102] on icon "Press SPACE to select this row." at bounding box center [40, 99] width 6 height 5
click at [41, 102] on icon at bounding box center [40, 99] width 6 height 5
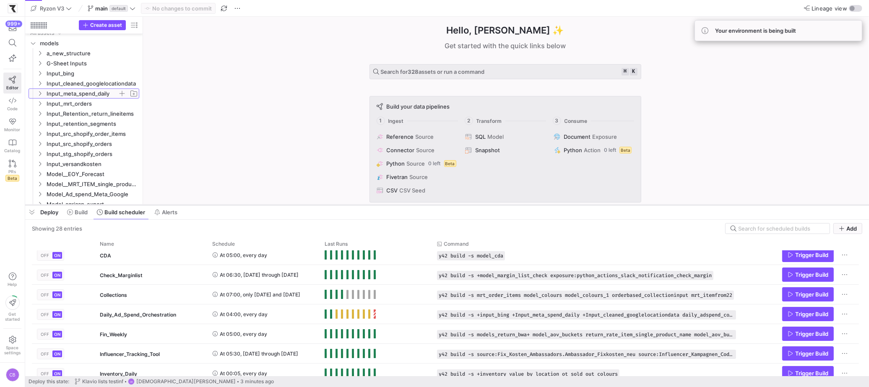
drag, startPoint x: 599, startPoint y: 292, endPoint x: 589, endPoint y: 205, distance: 87.0
click at [589, 205] on div at bounding box center [447, 205] width 844 height 3
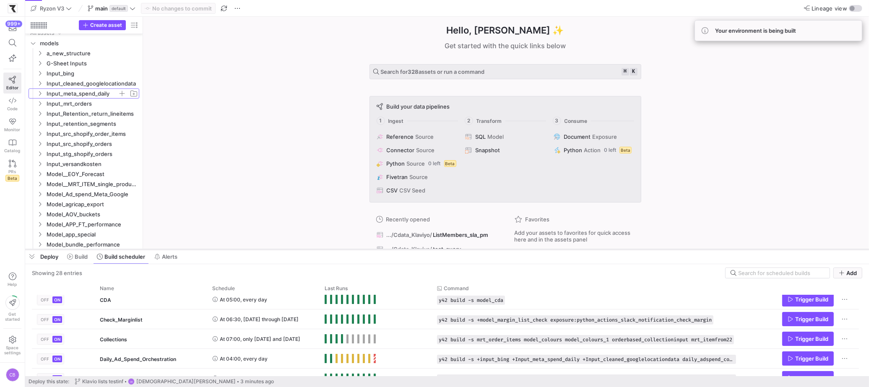
drag, startPoint x: 363, startPoint y: 205, endPoint x: 386, endPoint y: 250, distance: 50.1
click at [386, 250] on div at bounding box center [447, 249] width 844 height 3
click at [8, 276] on span "Help" at bounding box center [12, 280] width 10 height 14
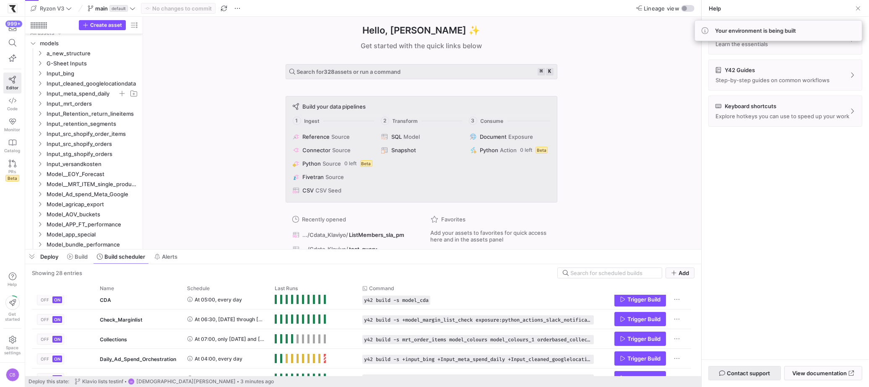
click at [601, 357] on span "Contact support" at bounding box center [748, 373] width 43 height 7
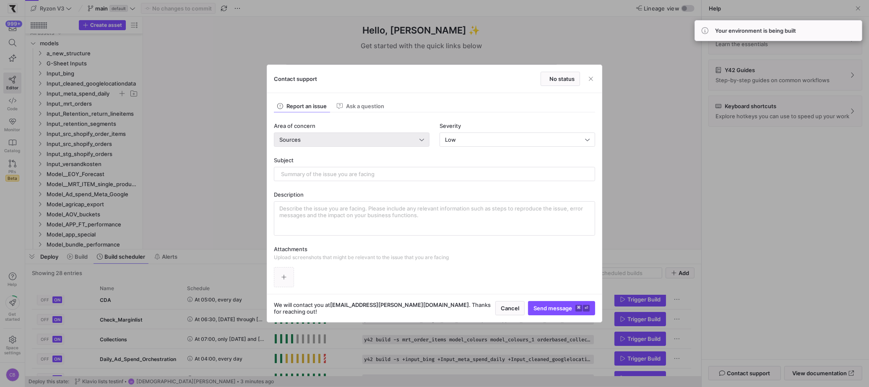
click at [366, 138] on div "Sources" at bounding box center [349, 139] width 140 height 7
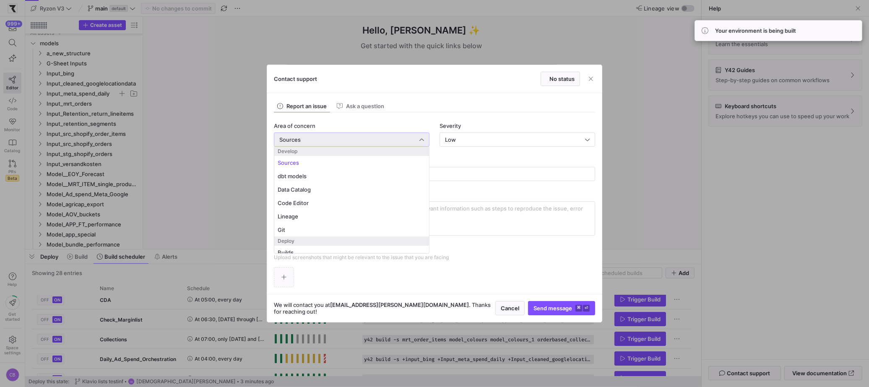
click at [377, 161] on span "Sources" at bounding box center [352, 162] width 148 height 7
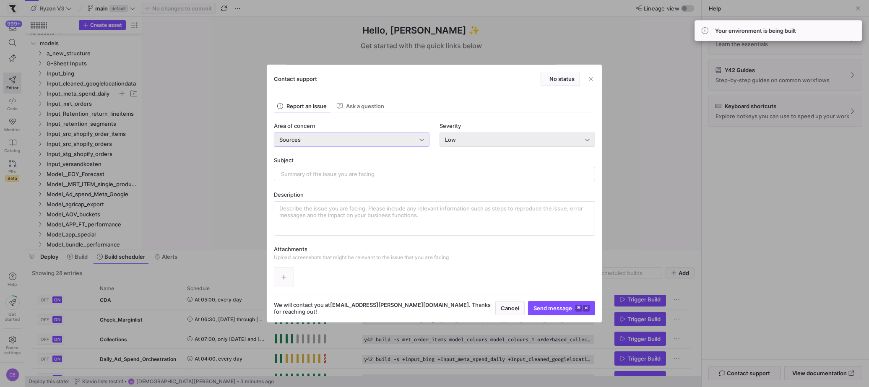
click at [461, 139] on div "Low" at bounding box center [515, 139] width 140 height 7
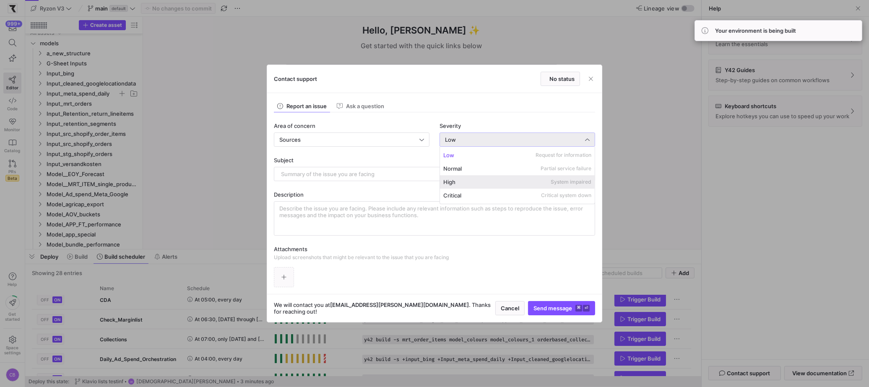
click at [470, 181] on div "High System impaired" at bounding box center [518, 182] width 148 height 7
click at [386, 175] on input "text" at bounding box center [434, 174] width 307 height 7
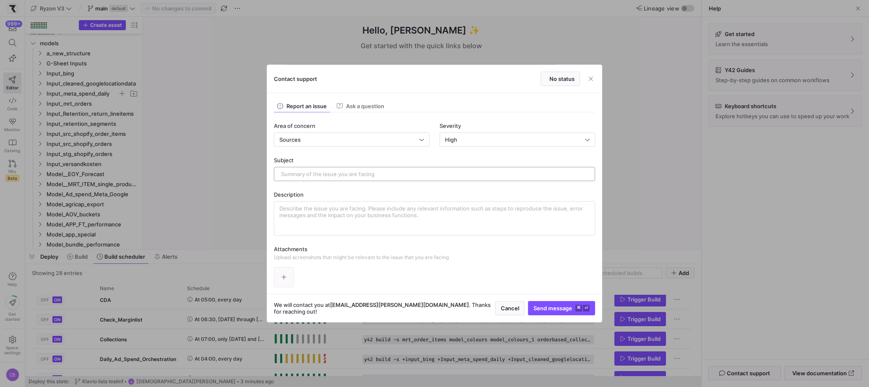
click at [312, 170] on div at bounding box center [434, 173] width 307 height 13
paste input "Klaviyo Connector – Recurring Issue with GroupListMembers (Multi-list Membershi…"
type input "Klaviyo Connector – Recurring Issue with GroupListMembers (Multi-list Membershi…"
click at [350, 214] on textarea at bounding box center [434, 218] width 311 height 27
click at [311, 209] on textarea at bounding box center [434, 218] width 311 height 27
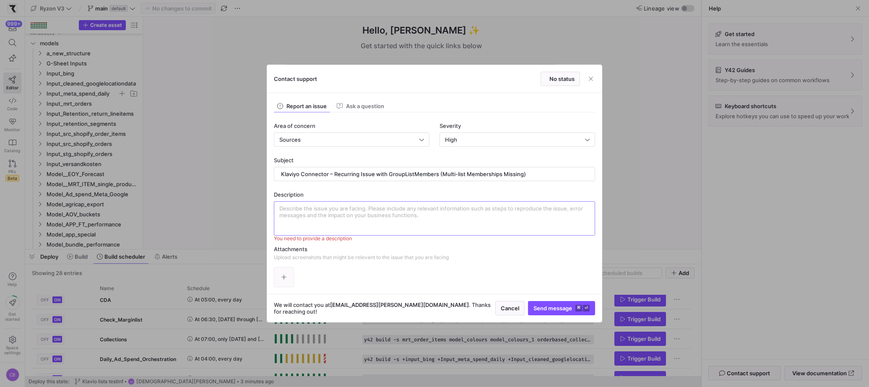
paste textarea "📧 Lorem Ipsu: Do [Sitamet Cons ad "E53 Seddoei Temp"], In utl etdolorem aliquae…"
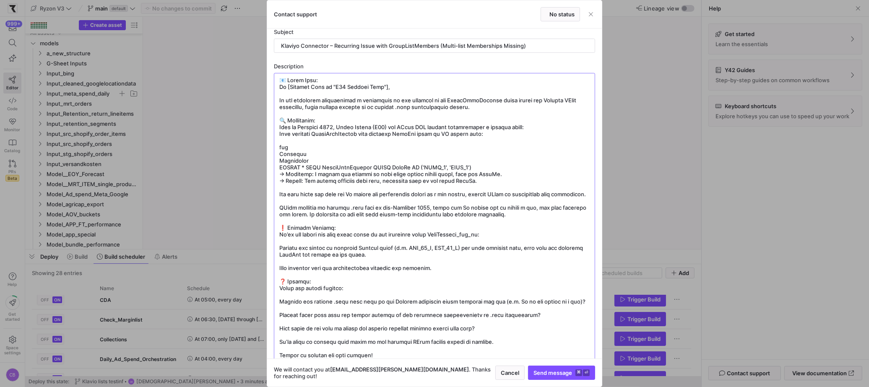
scroll to position [61, 0]
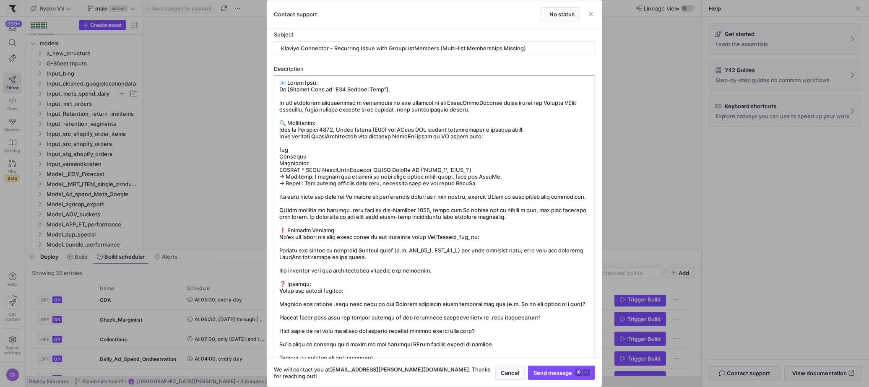
drag, startPoint x: 355, startPoint y: 39, endPoint x: 256, endPoint y: 71, distance: 104.0
click at [256, 71] on div "Contact support No status Report an issue Ask a question Area of concern Source…" at bounding box center [434, 193] width 869 height 387
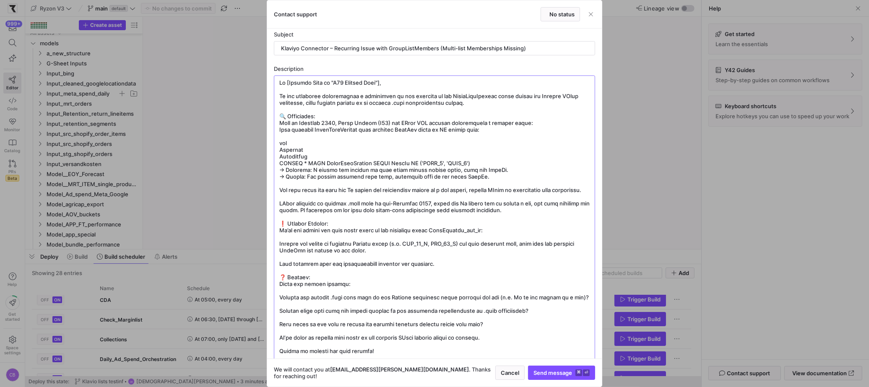
scroll to position [0, 0]
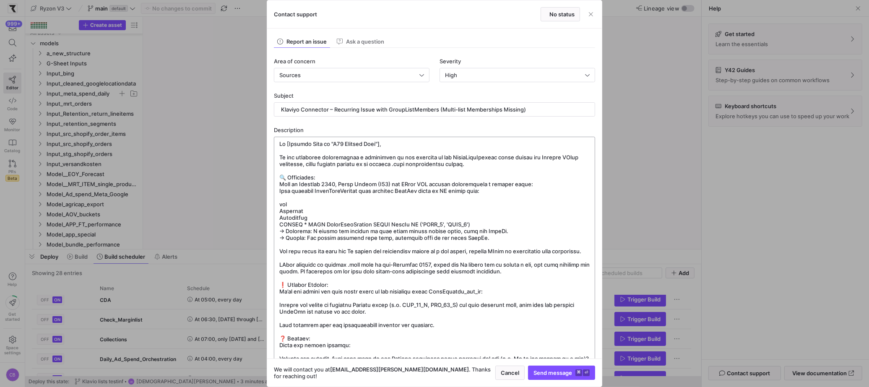
drag, startPoint x: 389, startPoint y: 146, endPoint x: 287, endPoint y: 146, distance: 102.0
click at [287, 146] on textarea at bounding box center [434, 292] width 311 height 302
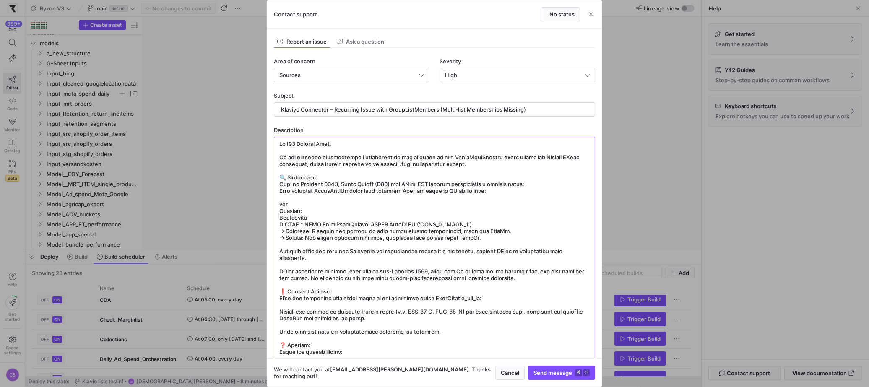
scroll to position [146, 0]
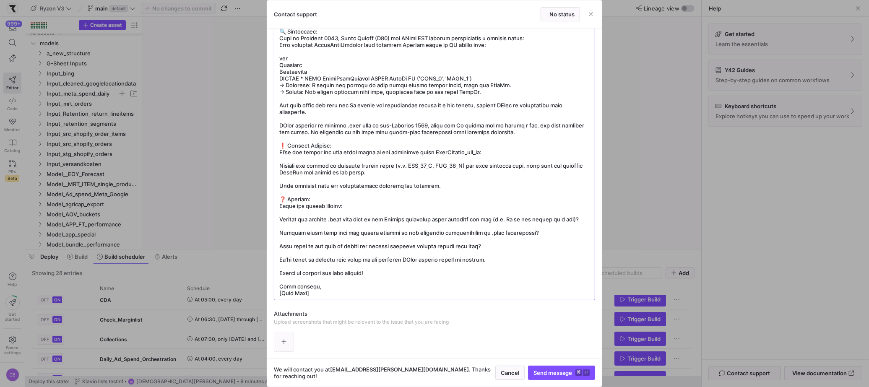
drag, startPoint x: 341, startPoint y: 295, endPoint x: 259, endPoint y: 294, distance: 81.8
click at [259, 294] on div "Contact support No status Report an issue Ask a question Area of concern Source…" at bounding box center [434, 193] width 869 height 387
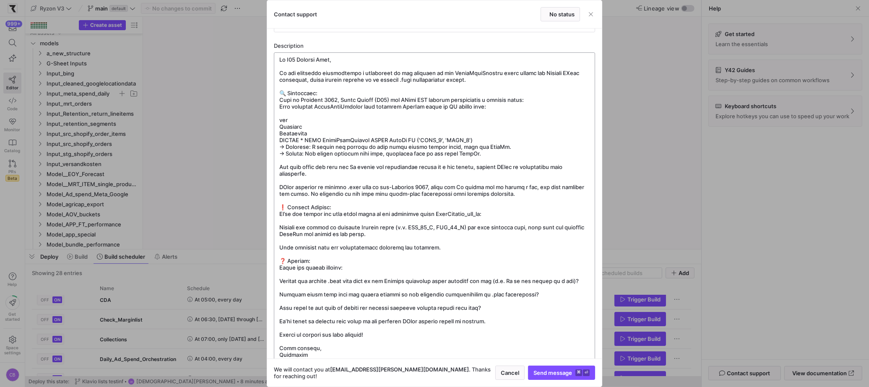
scroll to position [0, 0]
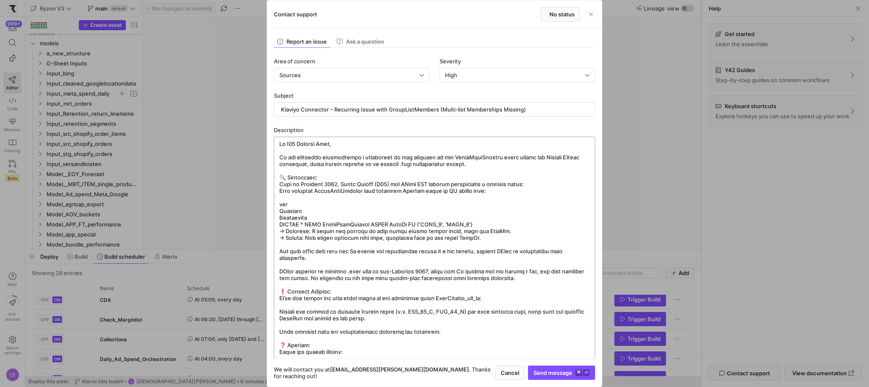
click at [287, 174] on textarea at bounding box center [434, 292] width 311 height 302
click at [288, 175] on textarea at bounding box center [434, 292] width 311 height 302
drag, startPoint x: 312, startPoint y: 218, endPoint x: 269, endPoint y: 204, distance: 45.1
click at [269, 204] on div "Report an issue Ask a question Area of concern Sources Severity High Subject Kl…" at bounding box center [434, 194] width 335 height 330
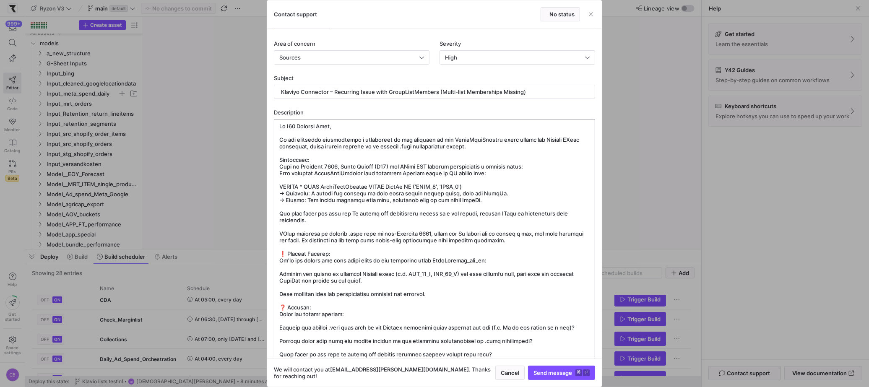
scroll to position [23, 0]
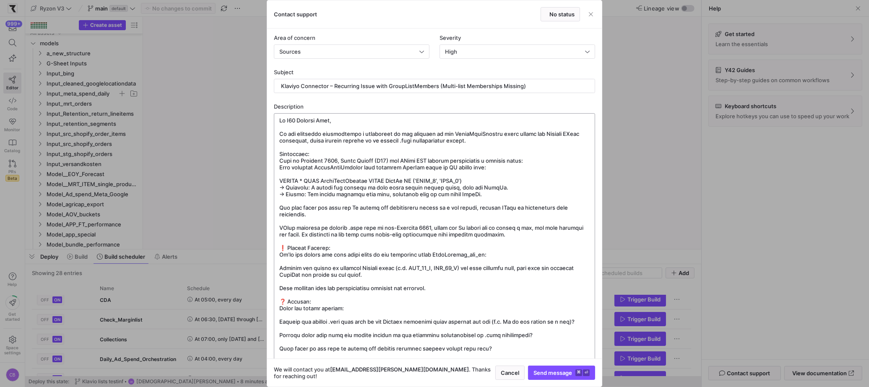
click at [289, 246] on textarea at bounding box center [434, 258] width 311 height 282
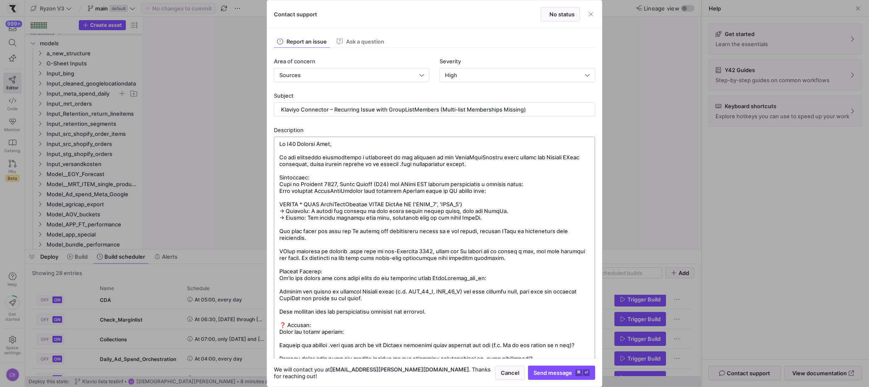
click at [496, 280] on textarea at bounding box center [434, 282] width 311 height 282
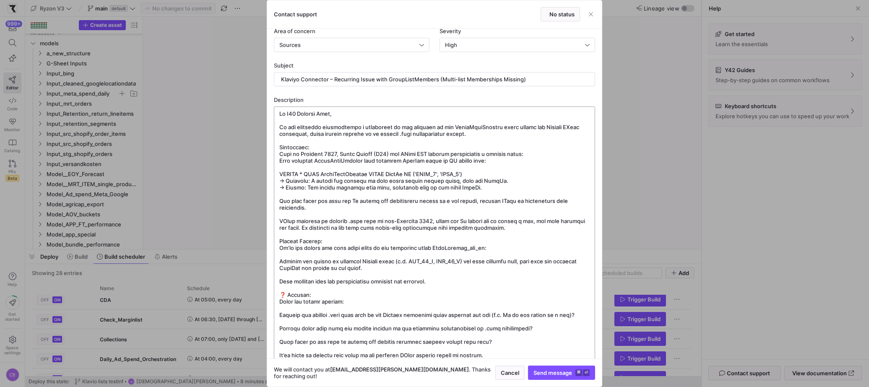
scroll to position [42, 0]
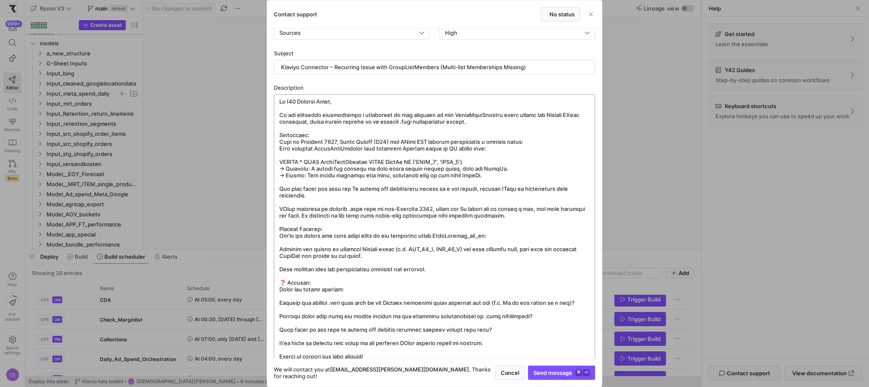
click at [288, 282] on textarea at bounding box center [434, 239] width 311 height 282
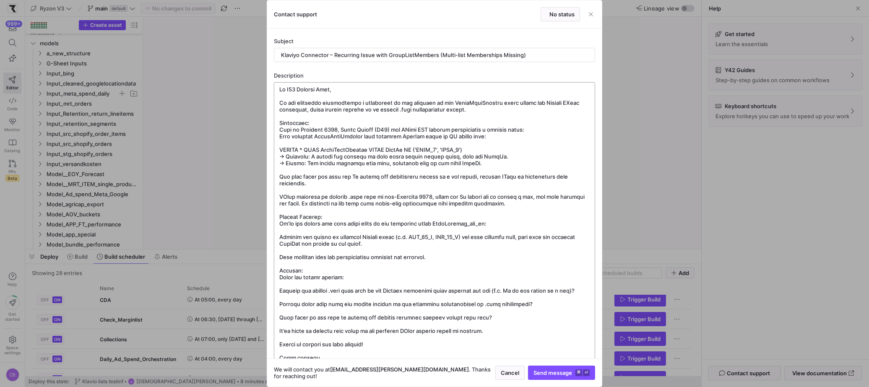
drag, startPoint x: 386, startPoint y: 345, endPoint x: 274, endPoint y: 270, distance: 134.2
click at [274, 270] on div at bounding box center [434, 227] width 321 height 290
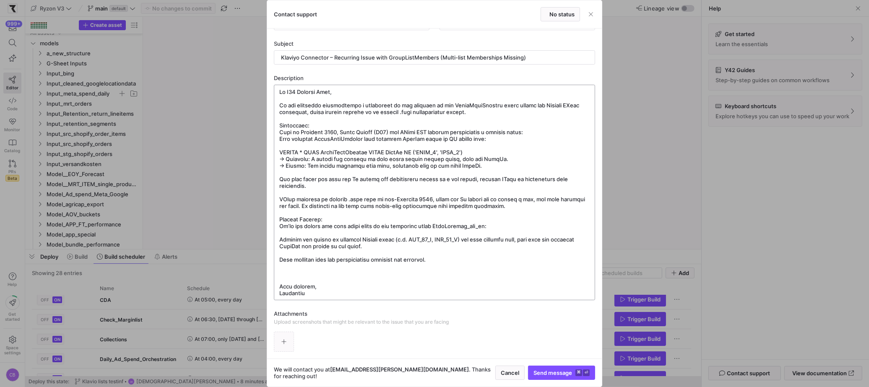
scroll to position [0, 0]
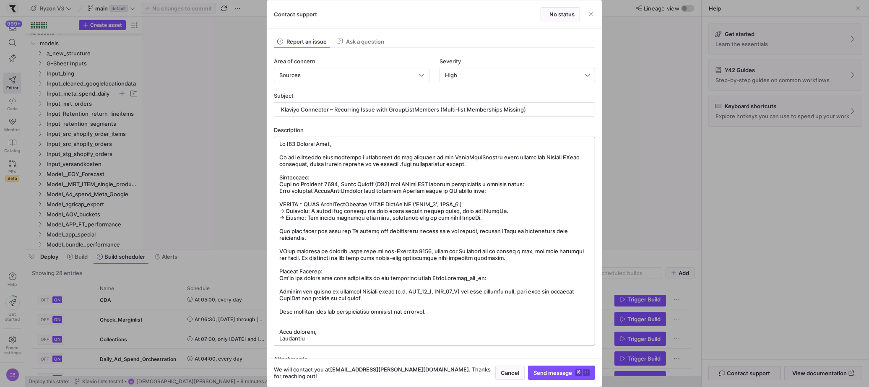
click at [440, 312] on textarea at bounding box center [434, 241] width 311 height 201
type textarea "Lo I68 Dolorsi Amet, Co adi elitseddo eiusmodtempo i utlaboreet do mag aliquaen…"
click at [551, 357] on span "submit" at bounding box center [562, 372] width 66 height 13
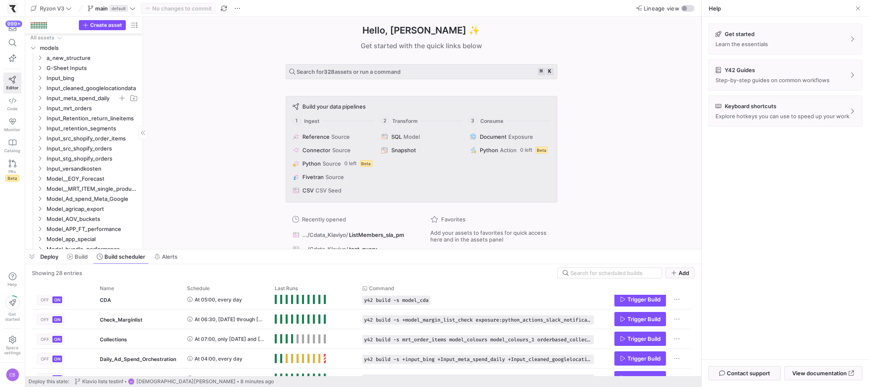
scroll to position [77, 0]
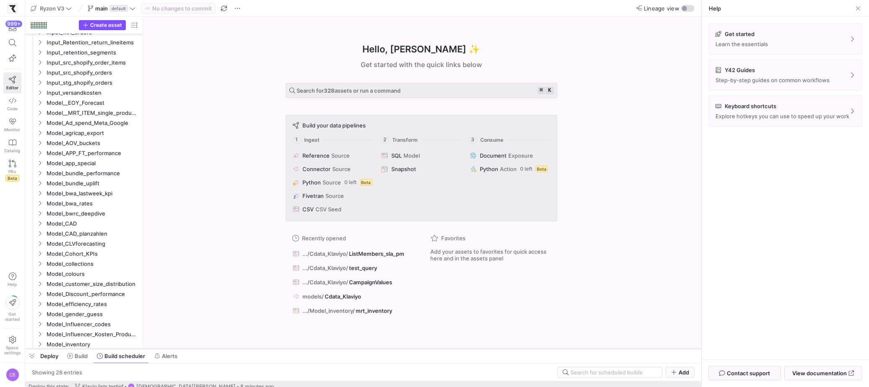
drag, startPoint x: 234, startPoint y: 248, endPoint x: 232, endPoint y: 347, distance: 99.5
click at [232, 347] on div at bounding box center [363, 348] width 676 height 3
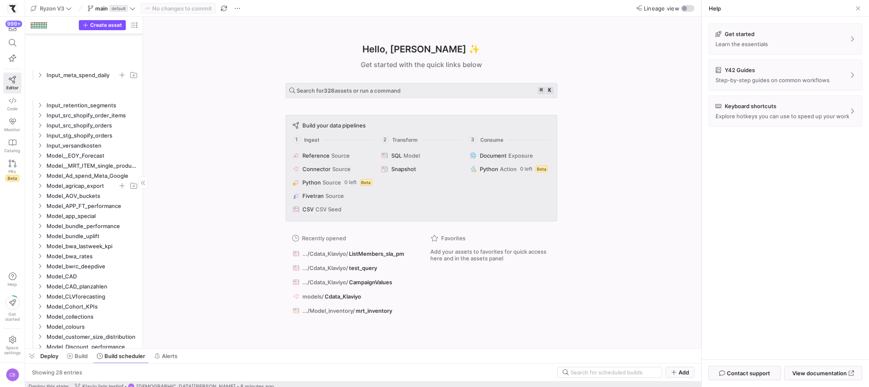
scroll to position [0, 0]
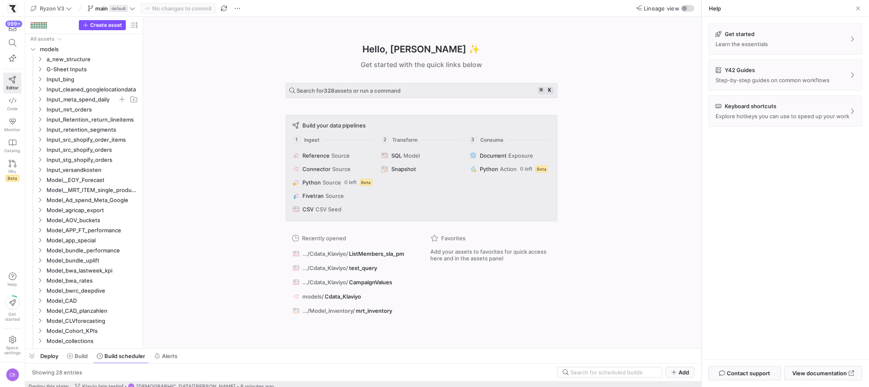
click at [261, 160] on div "Hello, Christian ✨ Get started with the quick links below Search for 328 assets…" at bounding box center [421, 183] width 550 height 332
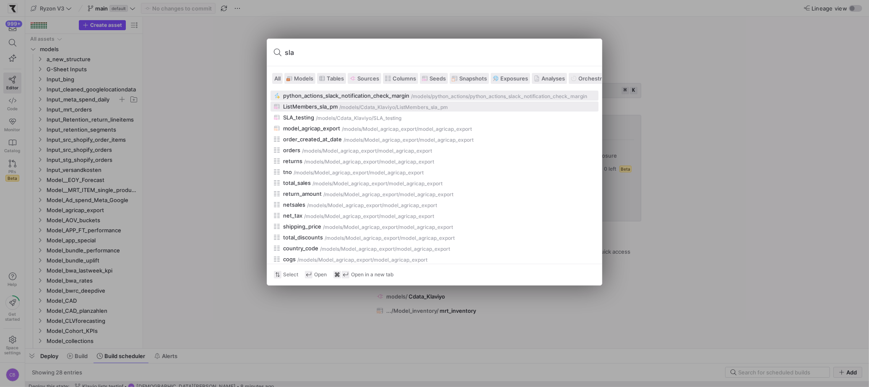
type input "sla"
click at [350, 110] on div "/models/" at bounding box center [349, 107] width 21 height 6
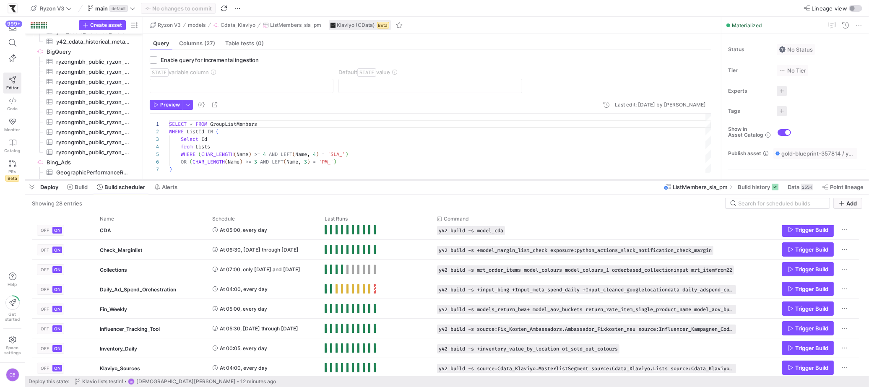
drag, startPoint x: 628, startPoint y: 349, endPoint x: 660, endPoint y: 180, distance: 172.1
click at [601, 180] on div at bounding box center [447, 179] width 844 height 3
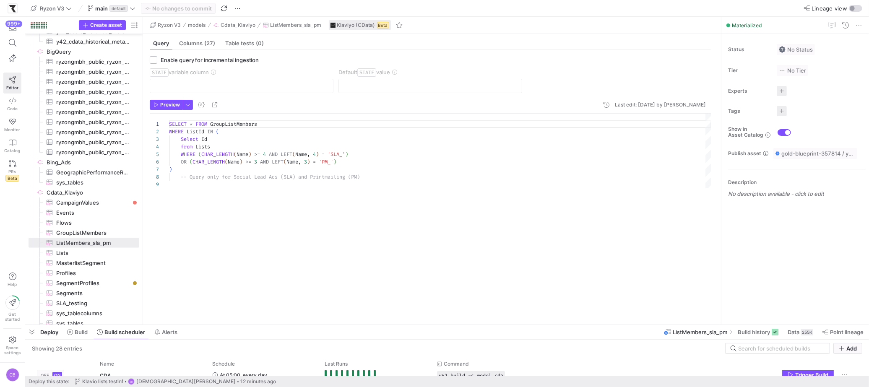
drag, startPoint x: 527, startPoint y: 180, endPoint x: 561, endPoint y: 320, distance: 143.3
click at [559, 326] on div at bounding box center [447, 325] width 844 height 3
click at [601, 335] on span "Build history" at bounding box center [754, 332] width 32 height 7
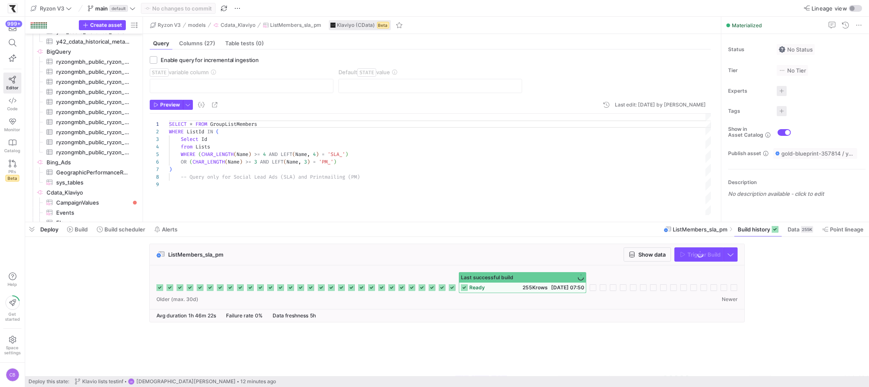
drag, startPoint x: 615, startPoint y: 324, endPoint x: 612, endPoint y: 234, distance: 90.7
click at [601, 222] on div at bounding box center [447, 222] width 844 height 3
click at [601, 252] on icon "button" at bounding box center [632, 255] width 5 height 6
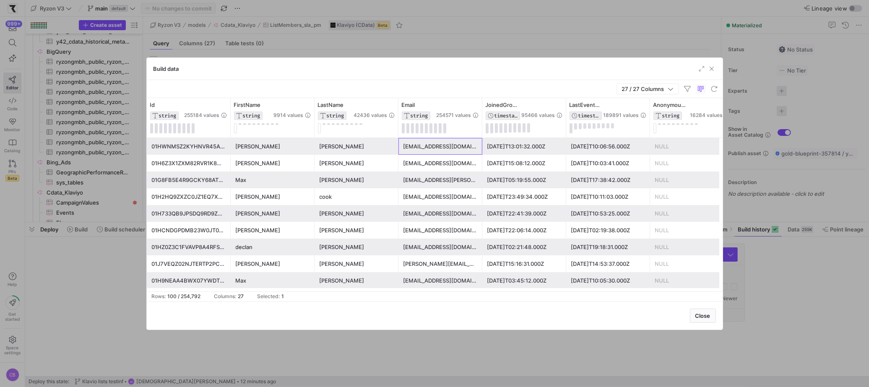
click at [451, 148] on div "[EMAIL_ADDRESS][DOMAIN_NAME]" at bounding box center [441, 146] width 74 height 16
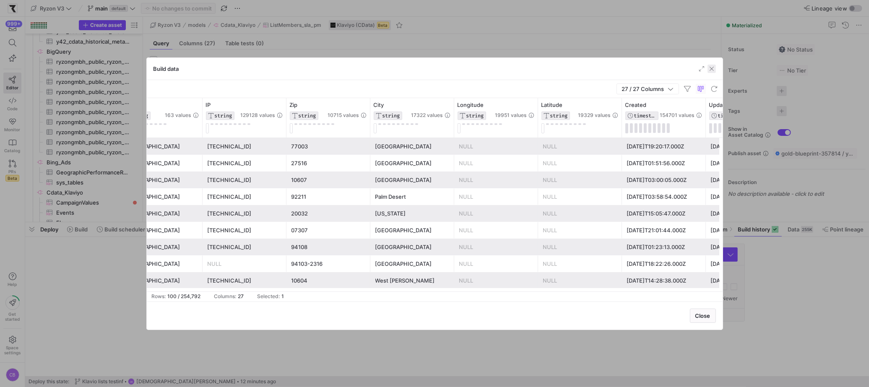
click at [601, 71] on span "button" at bounding box center [712, 69] width 8 height 8
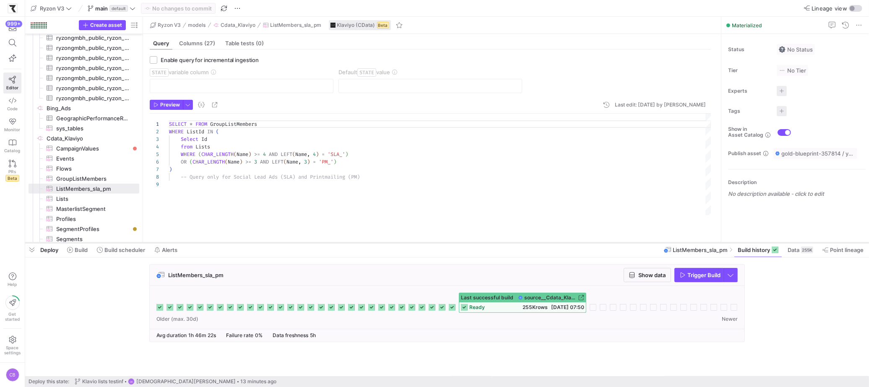
drag, startPoint x: 263, startPoint y: 223, endPoint x: 266, endPoint y: 251, distance: 27.9
click at [266, 245] on div at bounding box center [447, 242] width 844 height 3
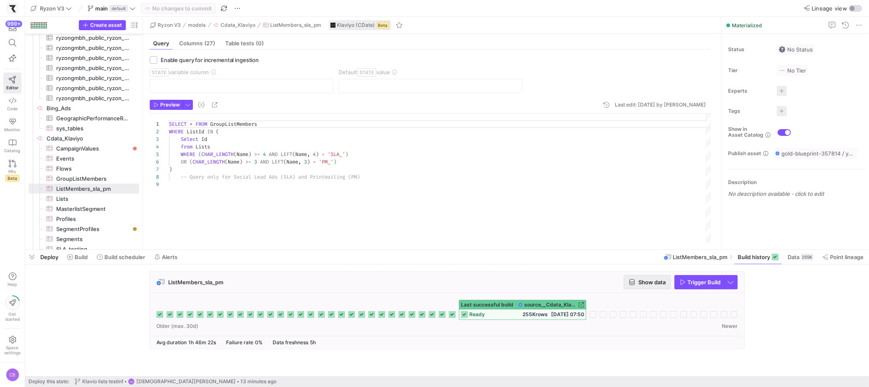
click at [601, 284] on span "Show data" at bounding box center [652, 282] width 27 height 7
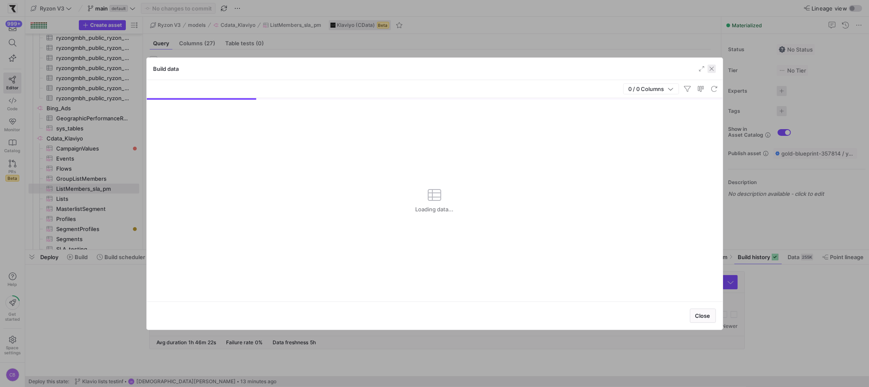
click at [601, 65] on span "button" at bounding box center [712, 69] width 8 height 8
